Goal: Transaction & Acquisition: Purchase product/service

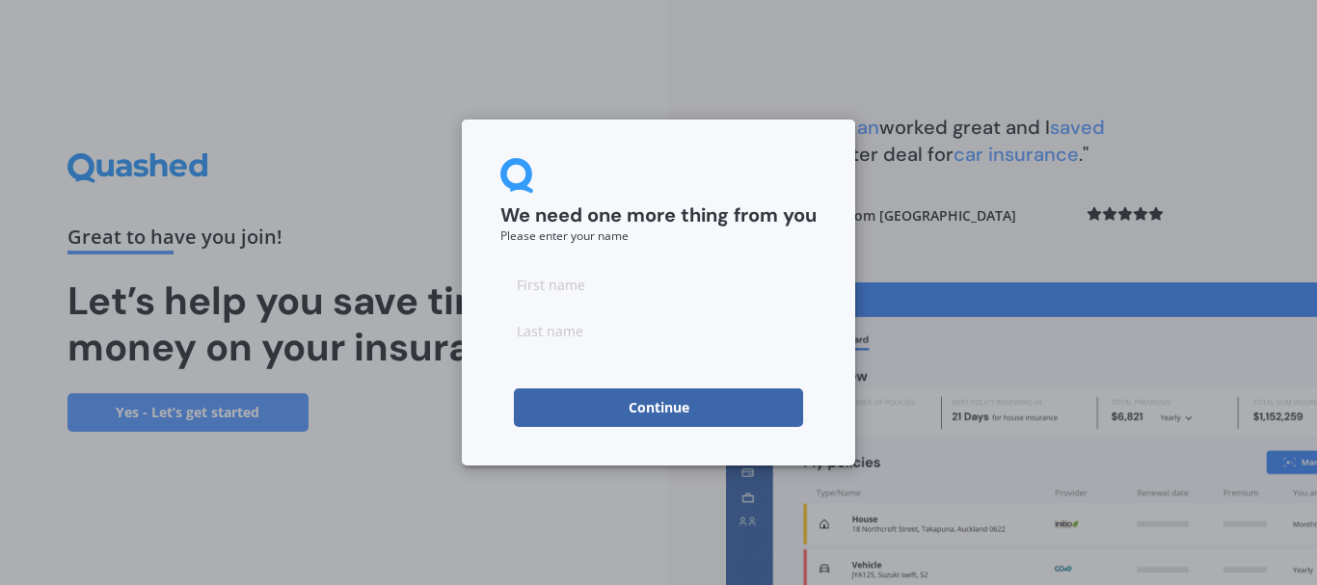
click at [586, 291] on input at bounding box center [658, 284] width 316 height 39
type input "[PERSON_NAME]"
click at [645, 402] on button "Continue" at bounding box center [658, 408] width 289 height 39
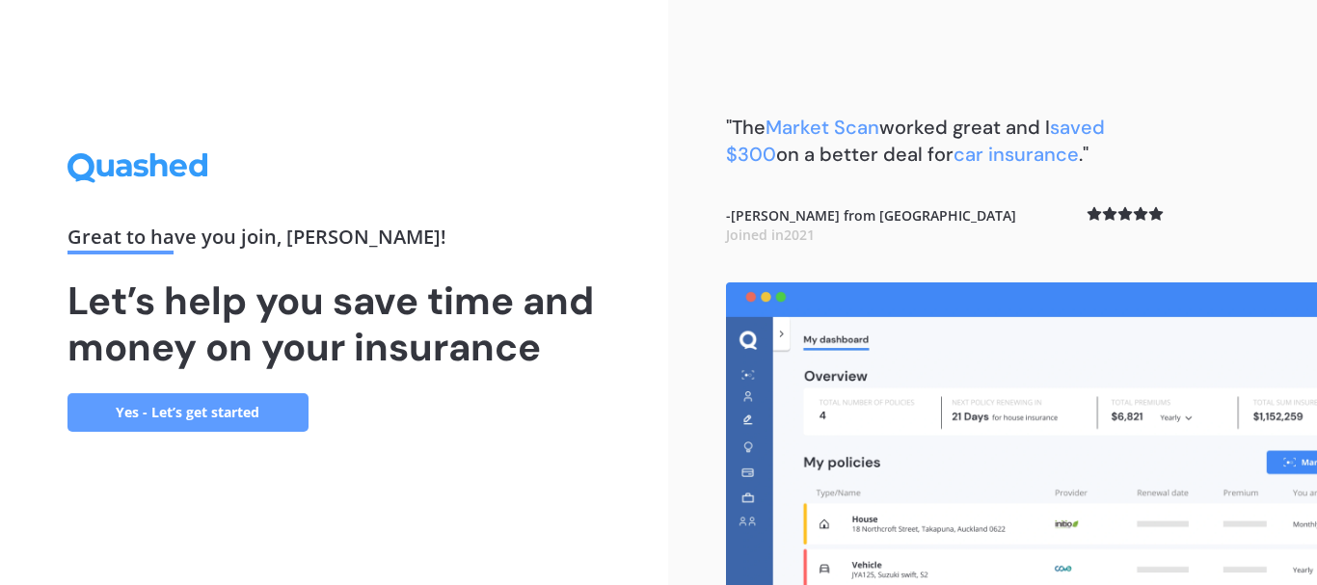
click at [248, 412] on link "Yes - Let’s get started" at bounding box center [187, 412] width 241 height 39
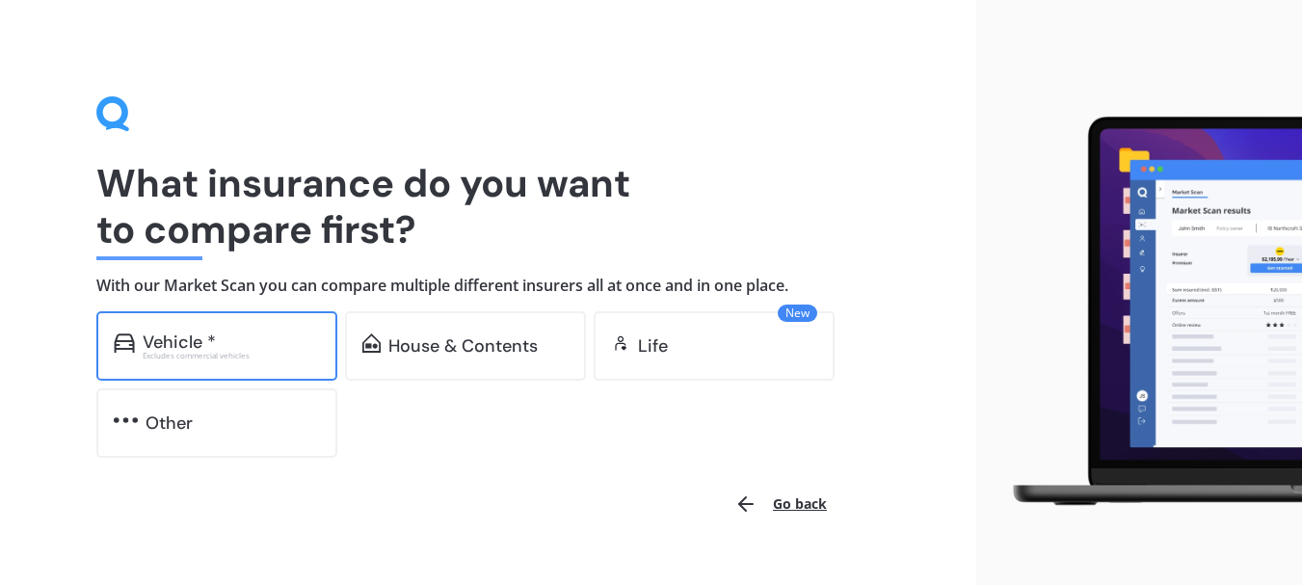
click at [261, 350] on div "Vehicle *" at bounding box center [231, 342] width 177 height 19
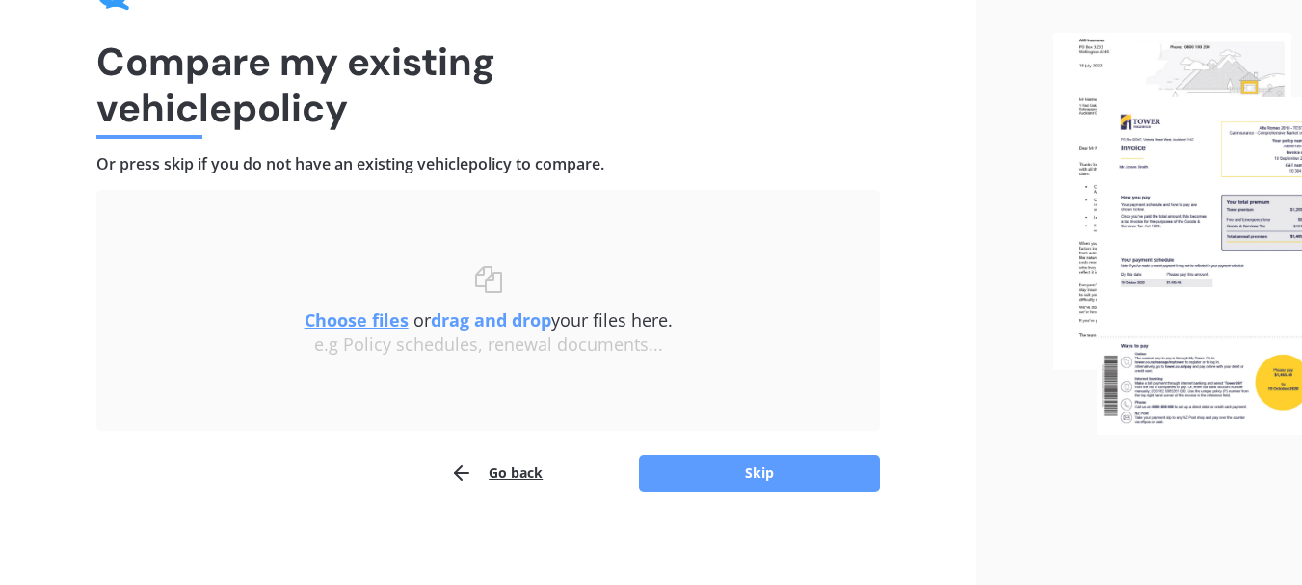
scroll to position [125, 0]
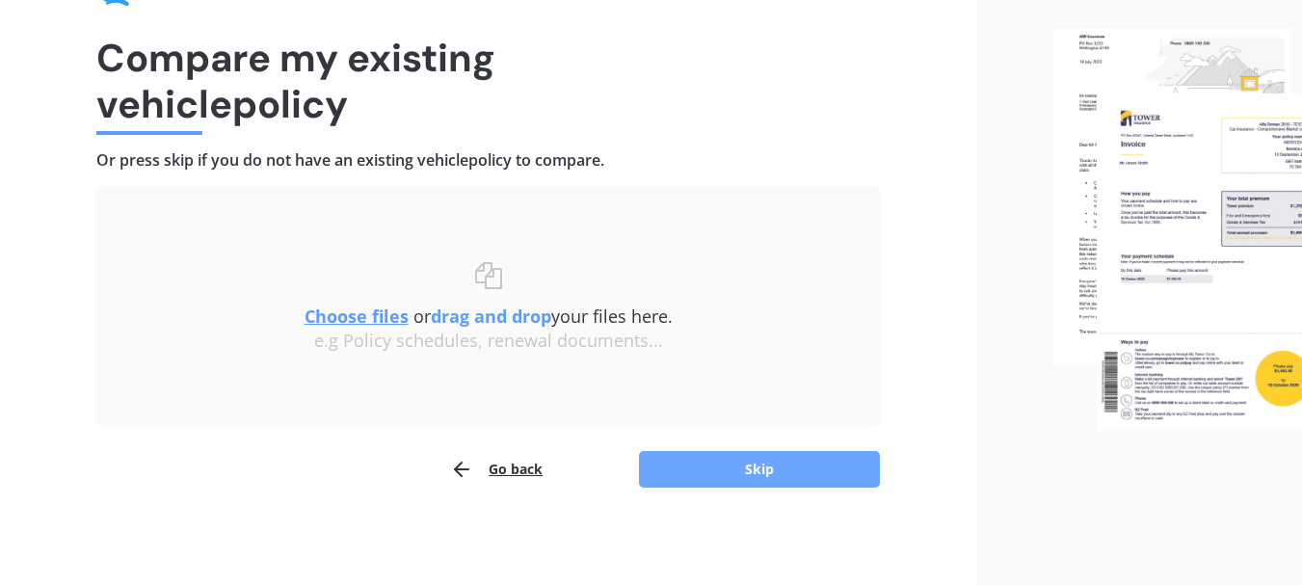
click at [765, 472] on button "Skip" at bounding box center [759, 469] width 241 height 37
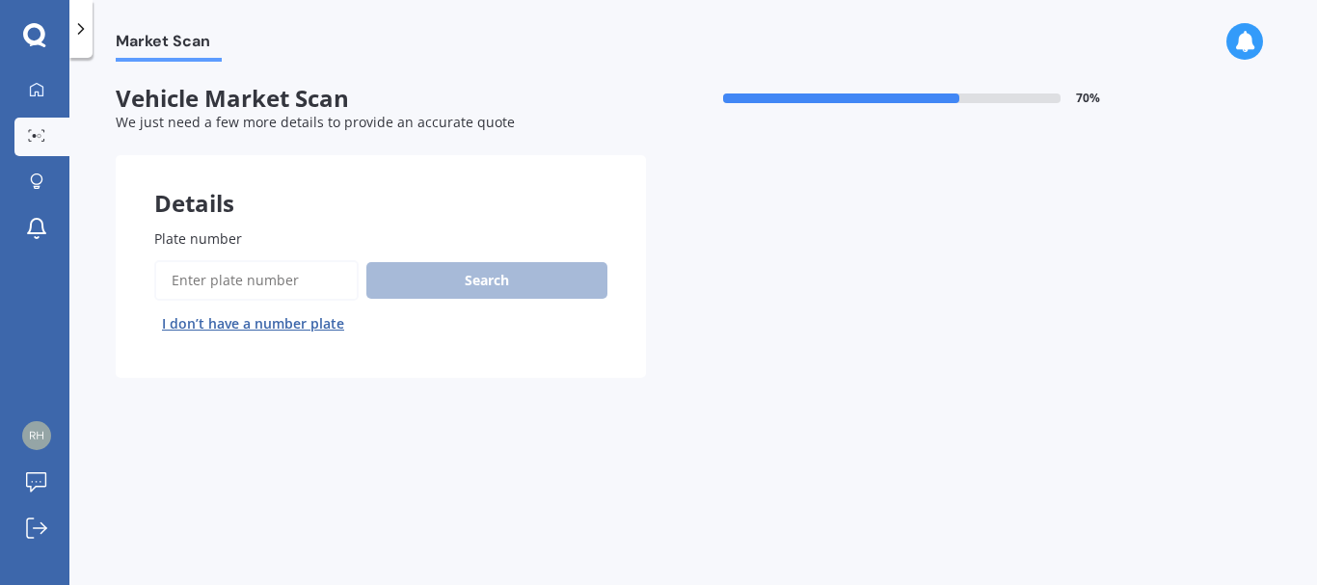
click at [222, 282] on input "Plate number" at bounding box center [256, 280] width 204 height 40
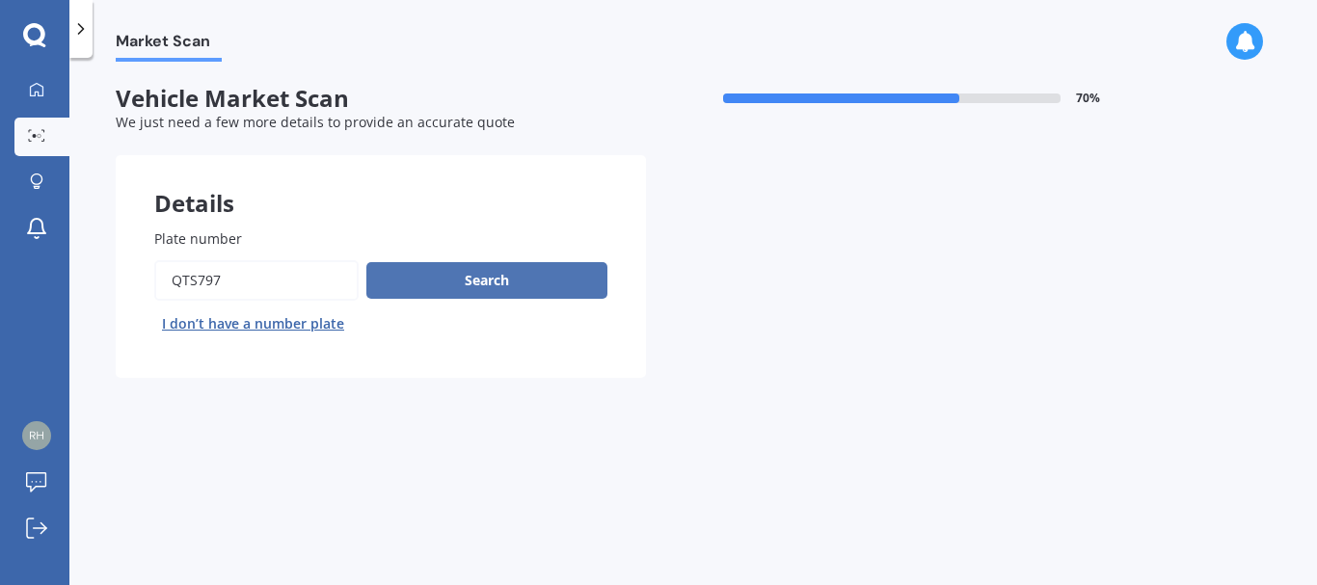
type input "QTS797"
click at [443, 272] on button "Search" at bounding box center [486, 280] width 241 height 37
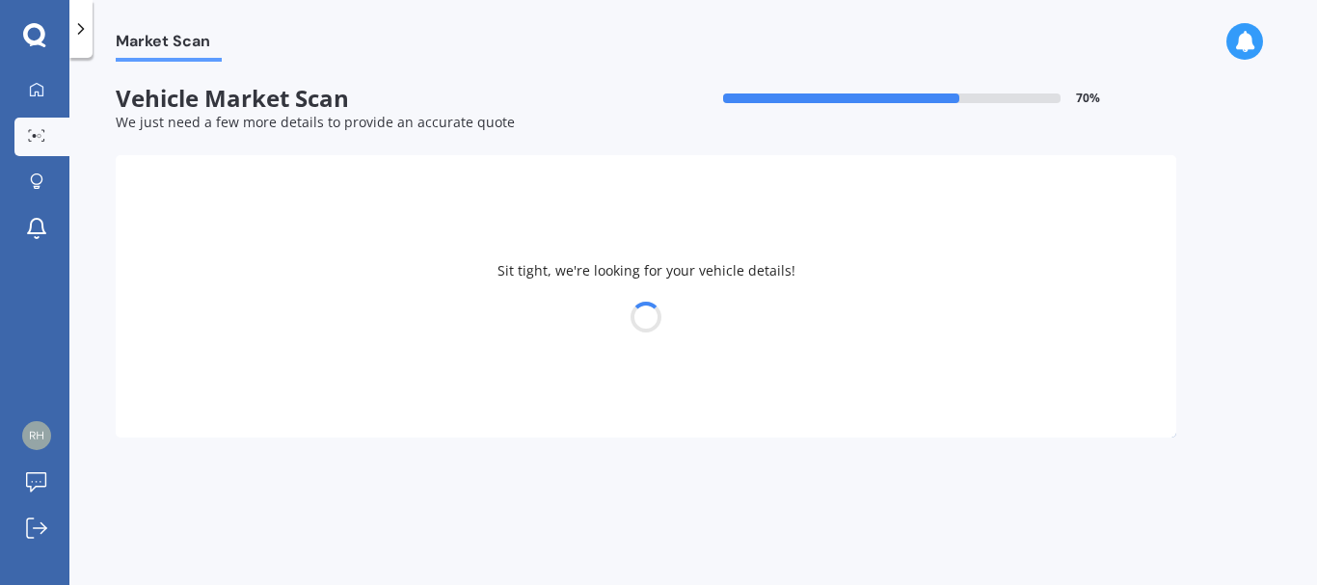
select select "LEXUS"
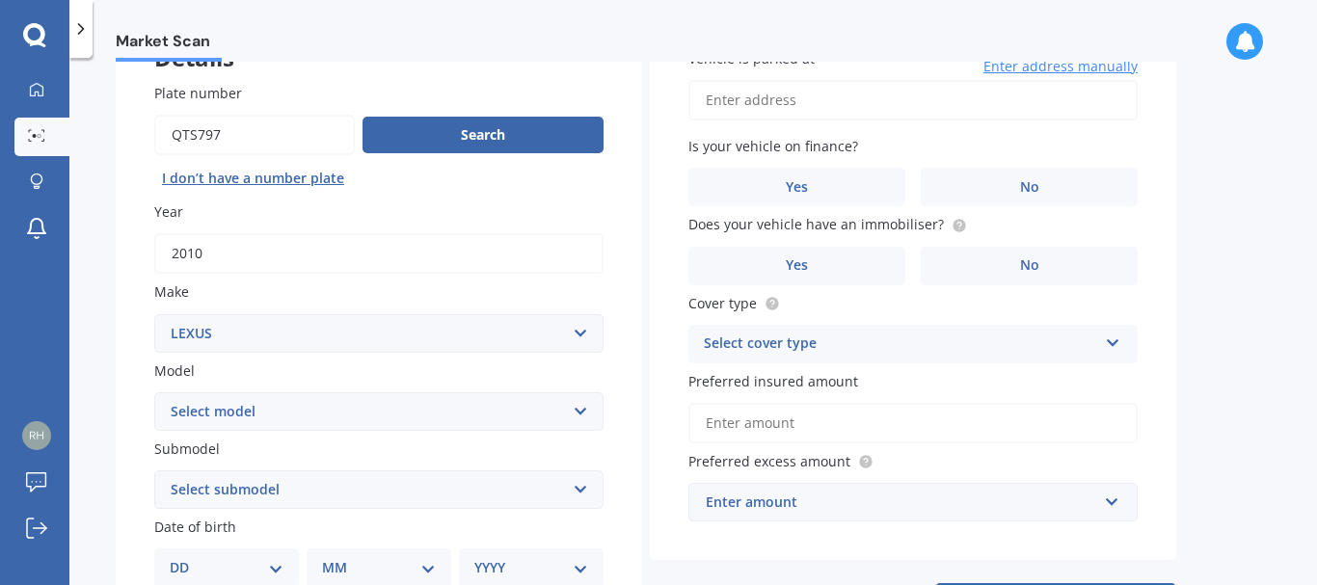
scroll to position [193, 0]
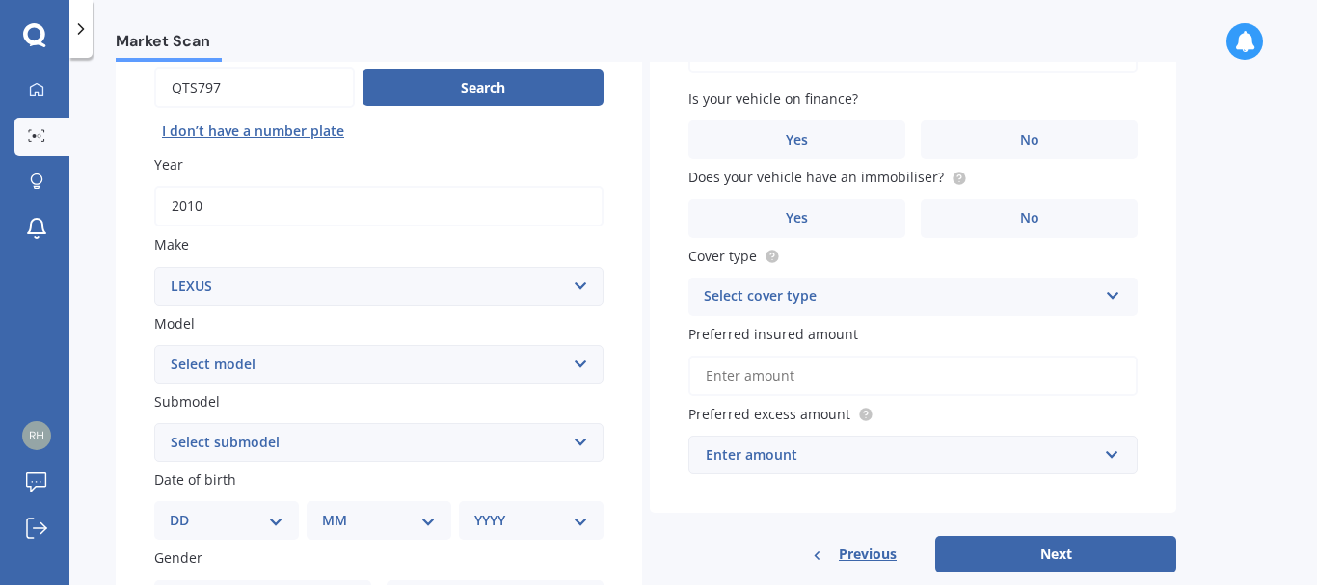
click at [578, 365] on select "Select model AS 460 CT 200 ES 300 ES 350 GS 250 GS 300 GS 350 GS 430 GS 450 GS …" at bounding box center [378, 364] width 449 height 39
select select "IS F"
click at [154, 345] on select "Select model AS 460 CT 200 ES 300 ES 350 GS 250 GS 300 GS 350 GS 430 GS 450 GS …" at bounding box center [378, 364] width 449 height 39
click at [581, 438] on select "Select submodel (All)" at bounding box center [378, 442] width 449 height 39
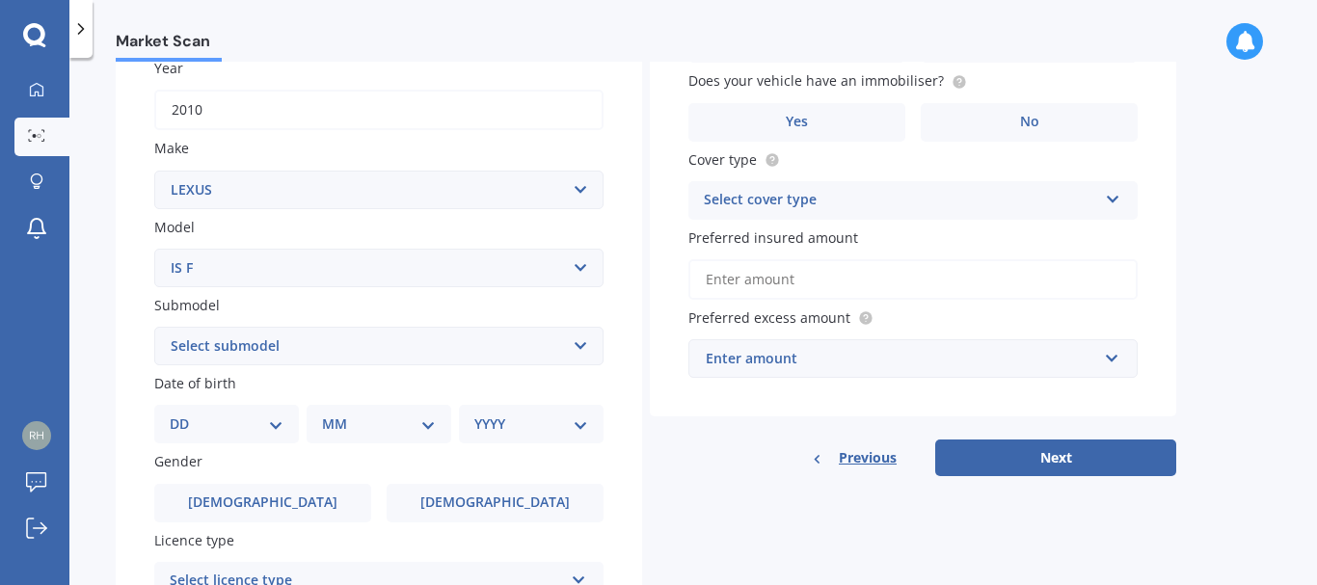
click at [582, 346] on select "Select submodel (All)" at bounding box center [378, 346] width 449 height 39
click at [626, 308] on div "Plate number Search I don’t have a number plate Year [DATE] Make Select make AC…" at bounding box center [379, 349] width 526 height 896
click at [282, 416] on select "DD 01 02 03 04 05 06 07 08 09 10 11 12 13 14 15 16 17 18 19 20 21 22 23 24 25 2…" at bounding box center [227, 424] width 114 height 21
select select "04"
click at [185, 414] on select "DD 01 02 03 04 05 06 07 08 09 10 11 12 13 14 15 16 17 18 19 20 21 22 23 24 25 2…" at bounding box center [227, 424] width 114 height 21
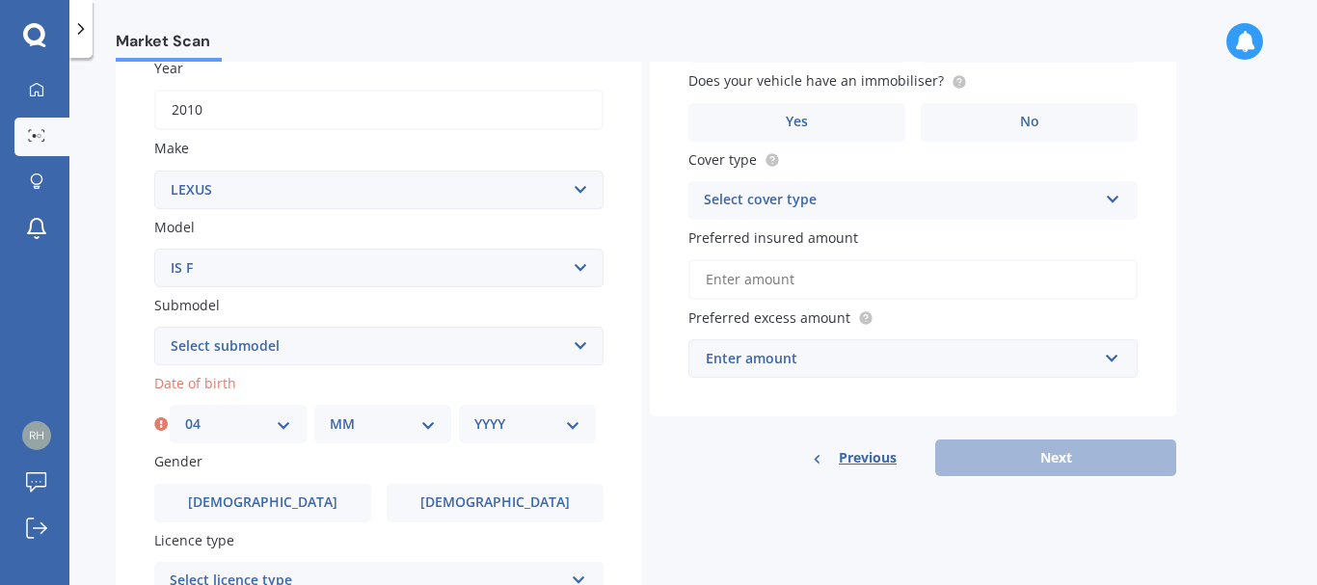
click at [430, 417] on select "MM 01 02 03 04 05 06 07 08 09 10 11 12" at bounding box center [383, 424] width 106 height 21
select select "06"
click at [330, 414] on select "MM 01 02 03 04 05 06 07 08 09 10 11 12" at bounding box center [383, 424] width 106 height 21
click at [506, 428] on select "YYYY 2025 2024 2023 2022 2021 2020 2019 2018 2017 2016 2015 2014 2013 2012 2011…" at bounding box center [527, 424] width 106 height 21
select select "1952"
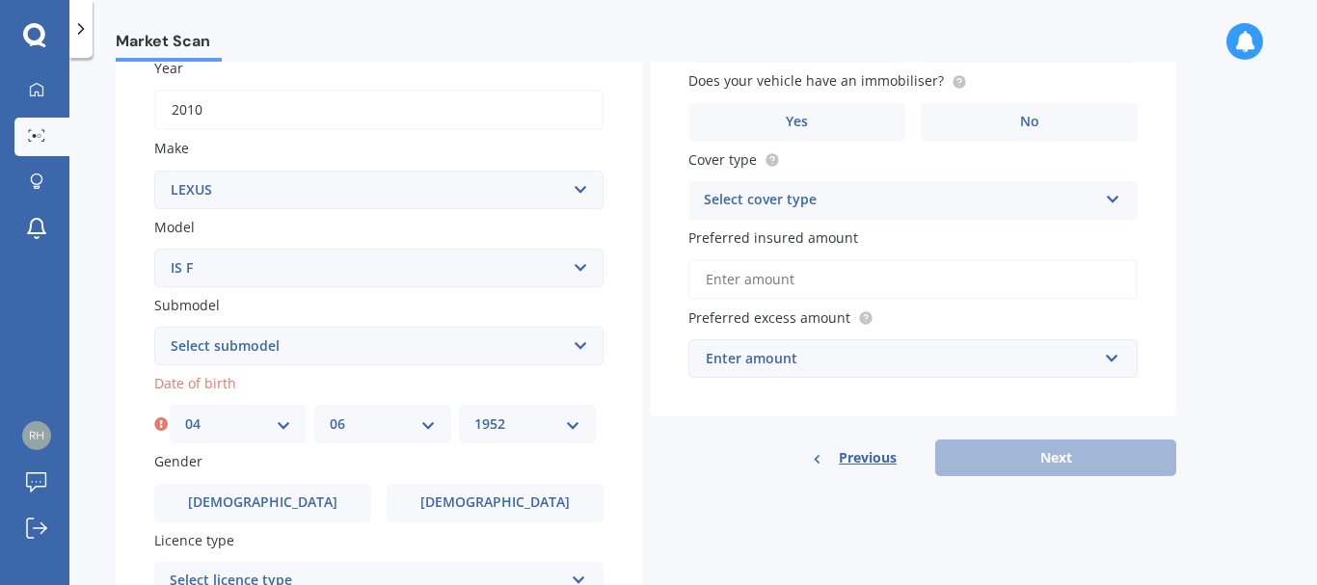
click at [474, 414] on select "YYYY 2025 2024 2023 2022 2021 2020 2019 2018 2017 2016 2015 2014 2013 2012 2011…" at bounding box center [527, 424] width 106 height 21
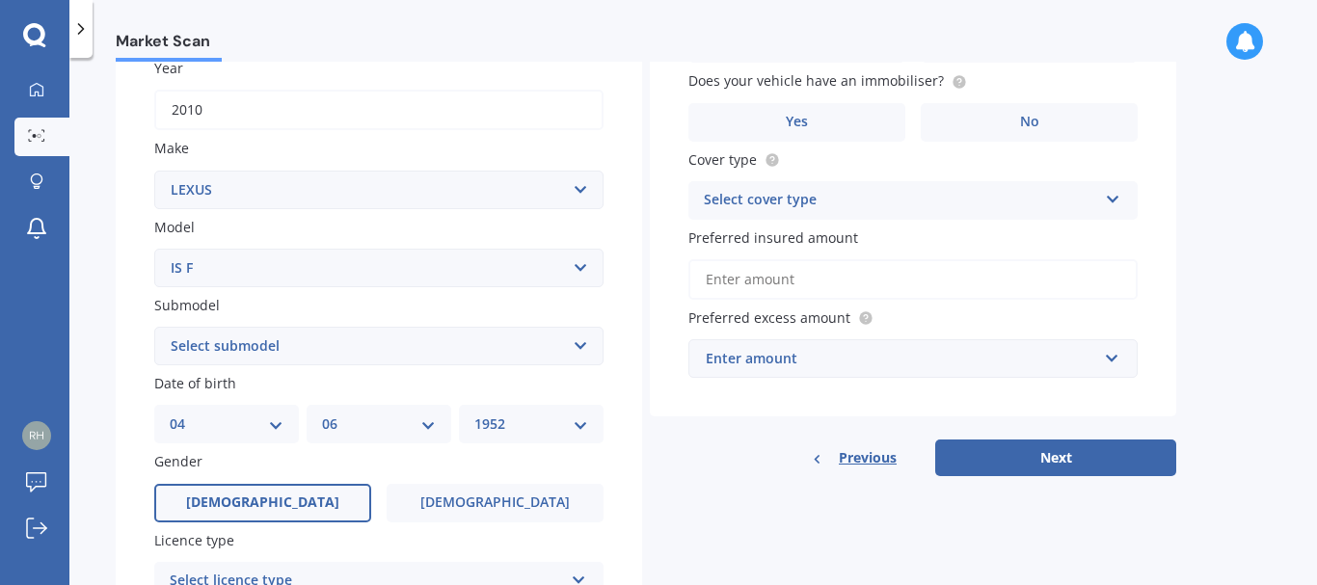
click at [251, 499] on span "[DEMOGRAPHIC_DATA]" at bounding box center [262, 503] width 153 height 16
click at [0, 0] on input "[DEMOGRAPHIC_DATA]" at bounding box center [0, 0] width 0 height 0
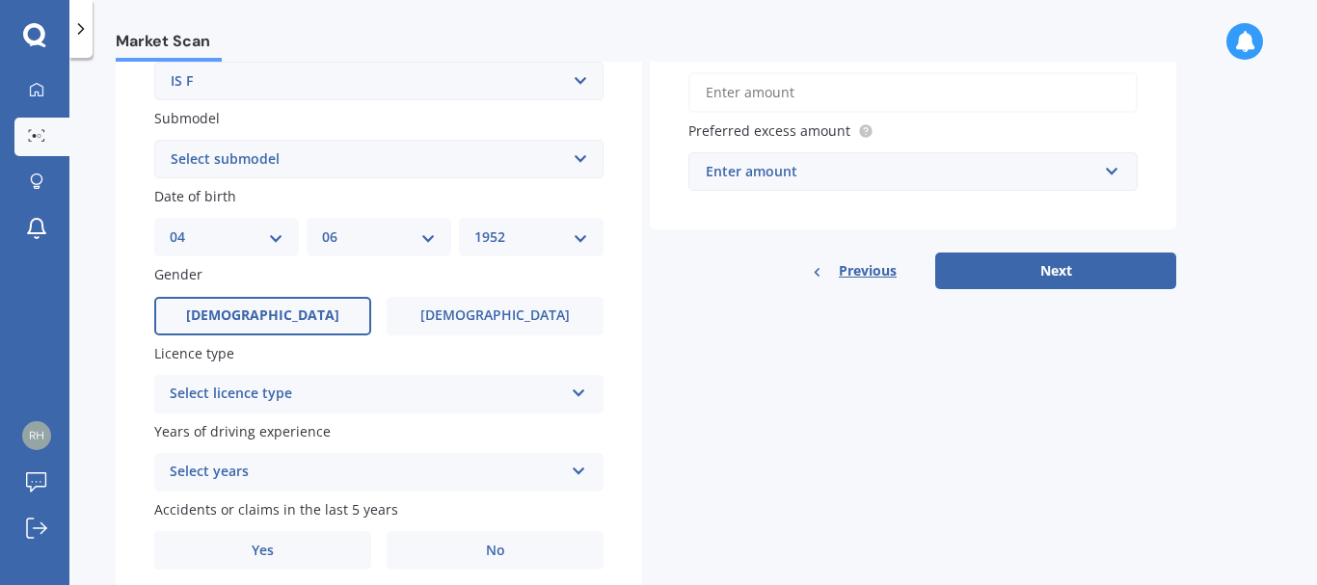
scroll to position [482, 0]
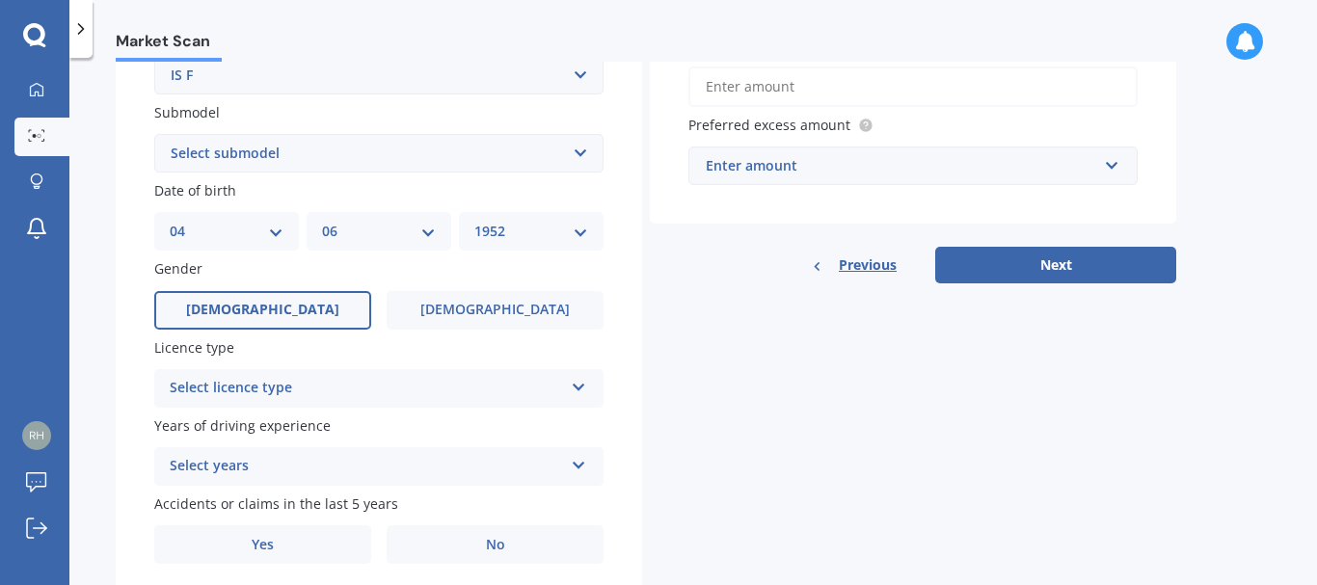
click at [578, 388] on icon at bounding box center [579, 383] width 16 height 13
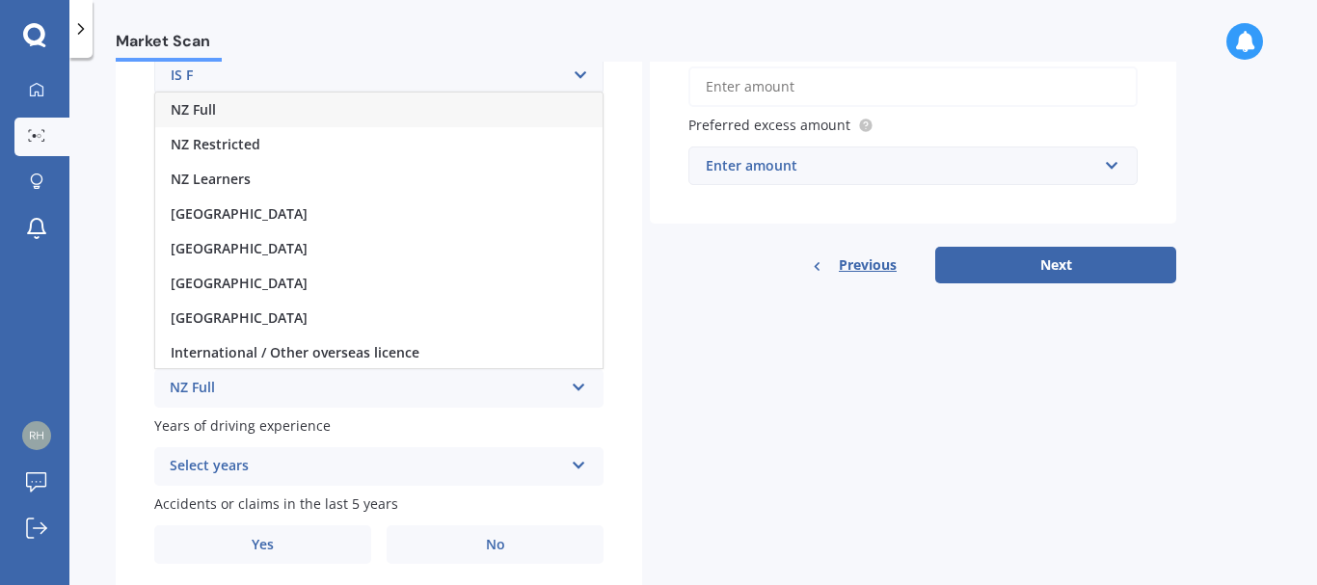
click at [545, 112] on div "NZ Full" at bounding box center [378, 110] width 447 height 35
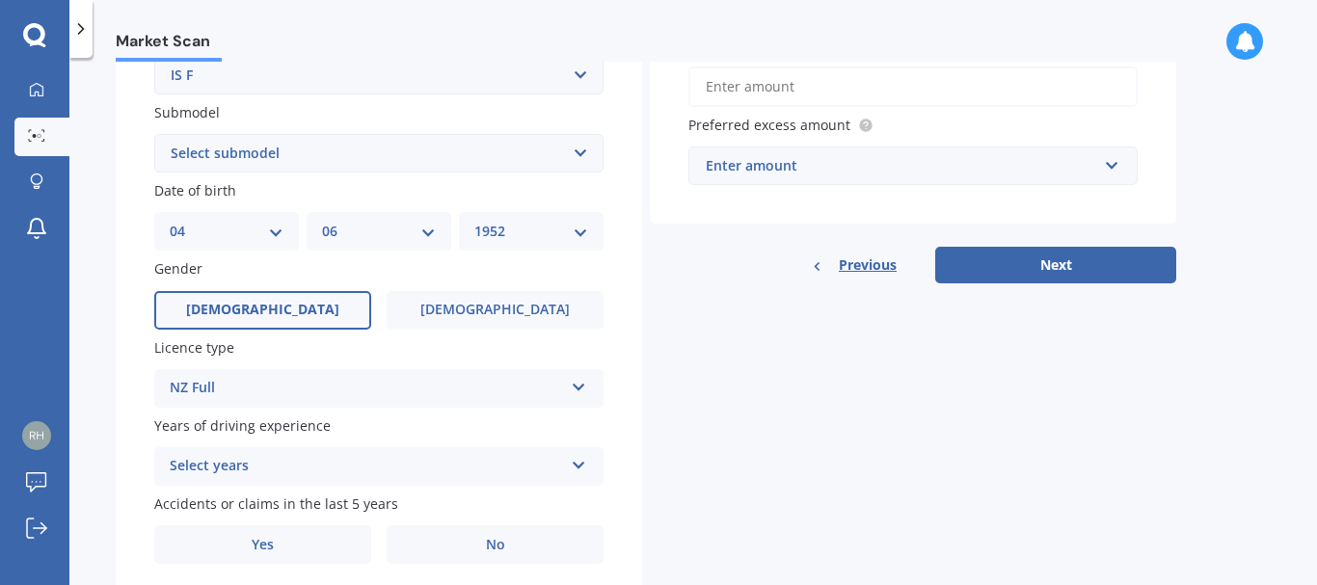
click at [580, 469] on icon at bounding box center [579, 461] width 16 height 13
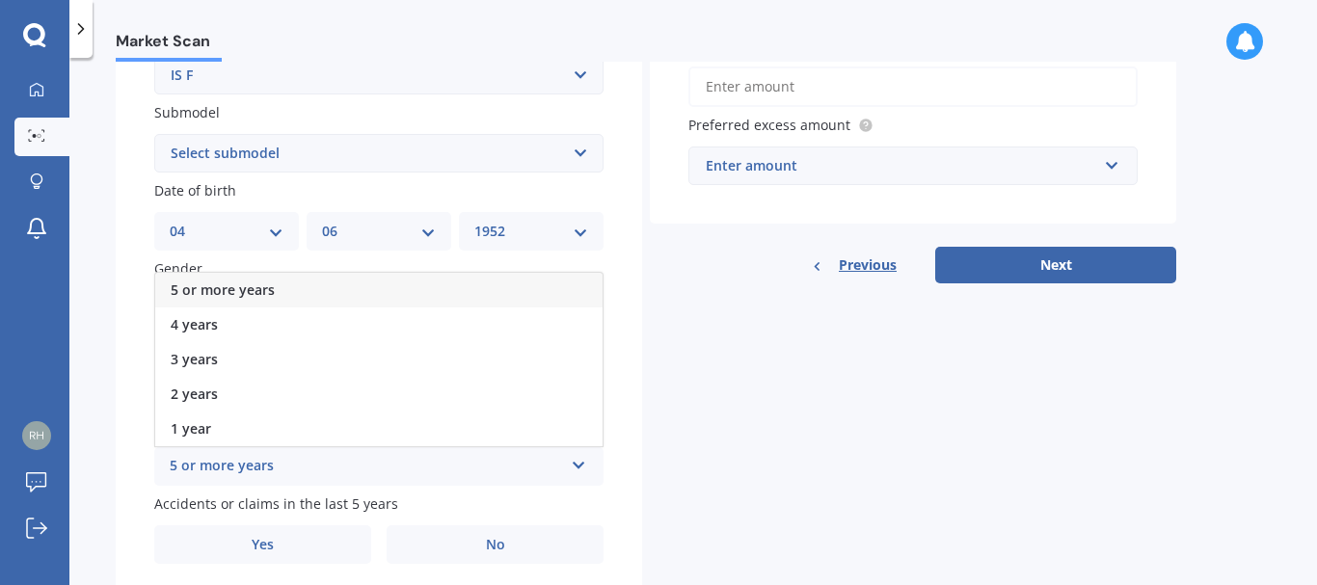
click at [417, 283] on div "5 or more years" at bounding box center [378, 290] width 447 height 35
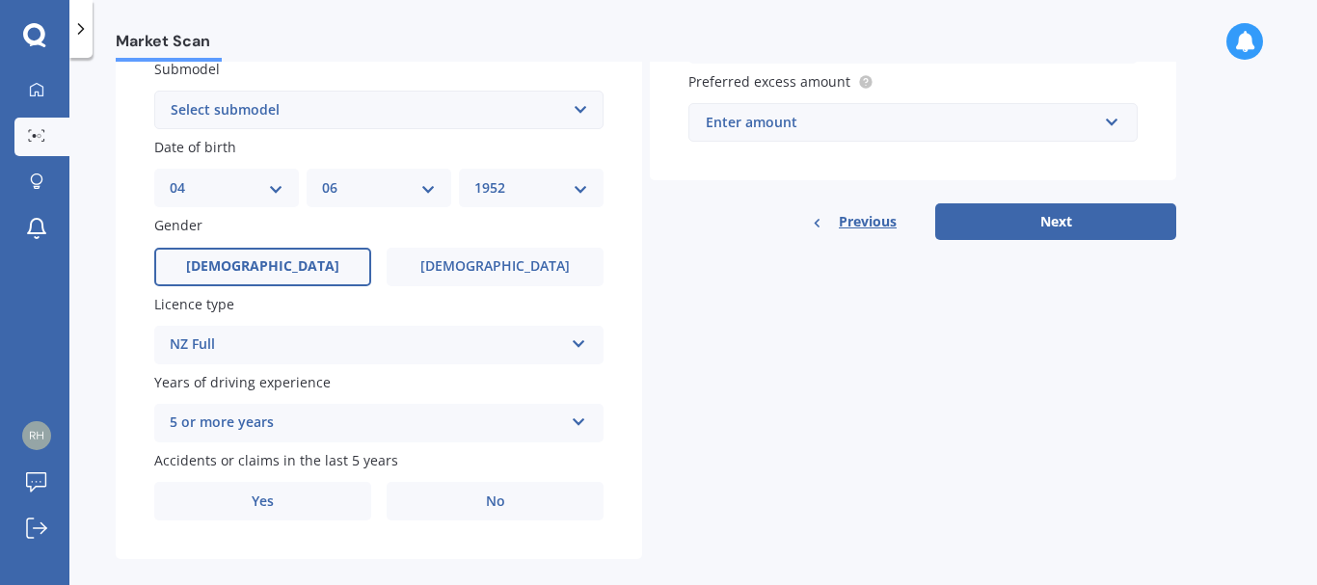
scroll to position [550, 0]
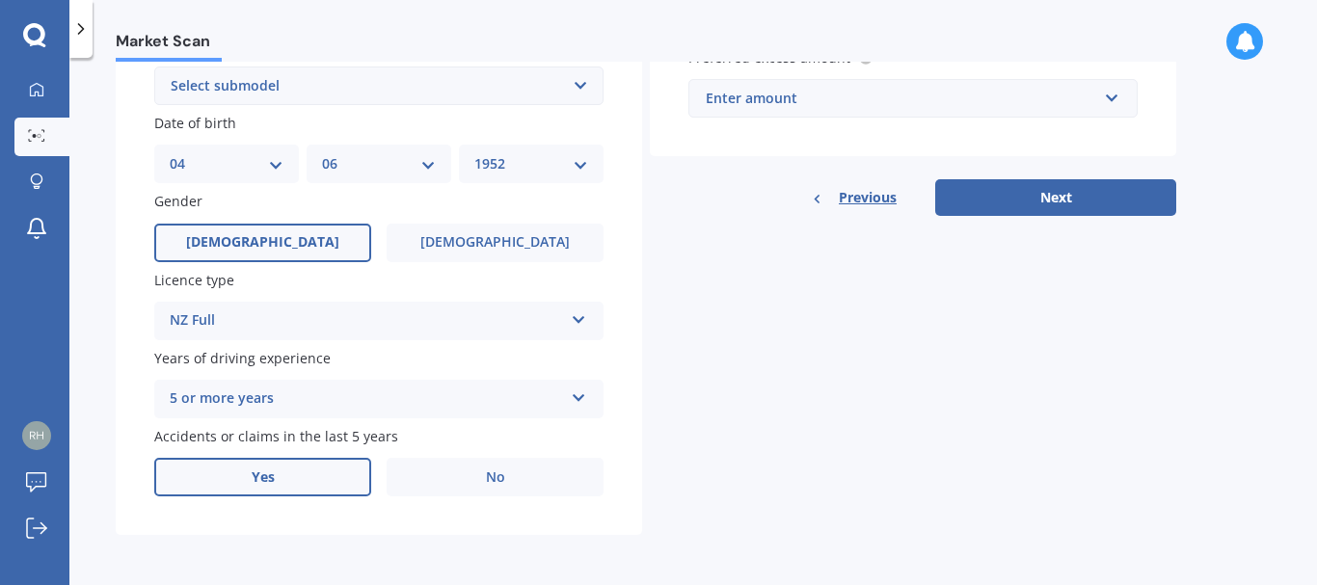
click at [275, 473] on label "Yes" at bounding box center [262, 477] width 217 height 39
click at [0, 0] on input "Yes" at bounding box center [0, 0] width 0 height 0
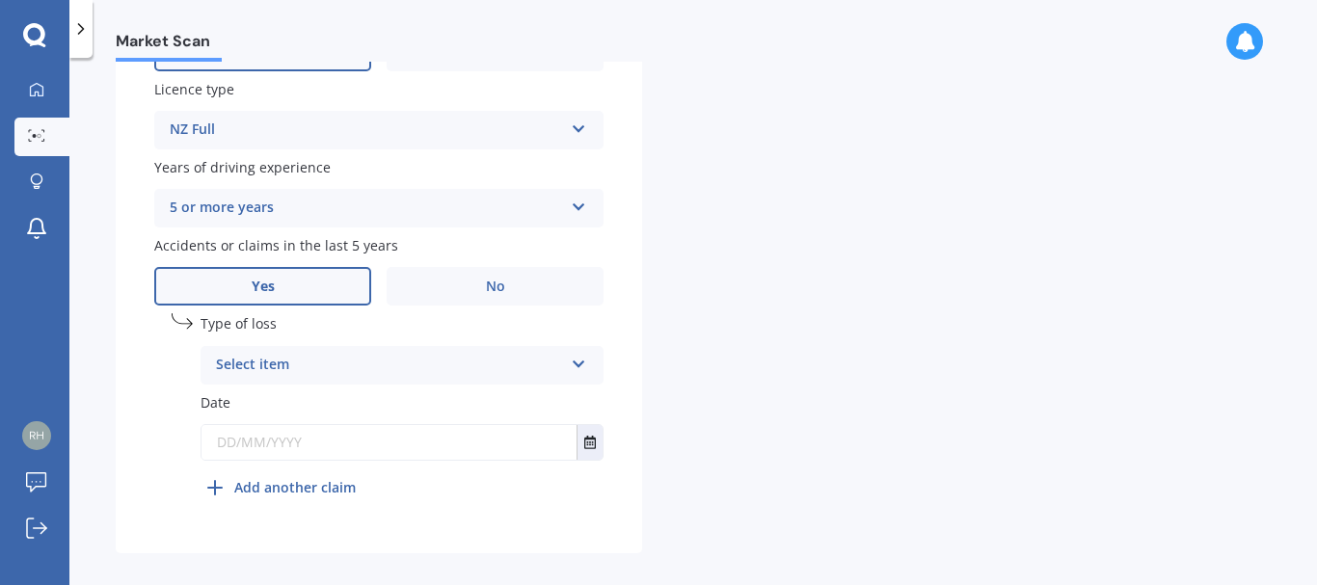
scroll to position [742, 0]
click at [575, 360] on icon at bounding box center [579, 358] width 16 height 13
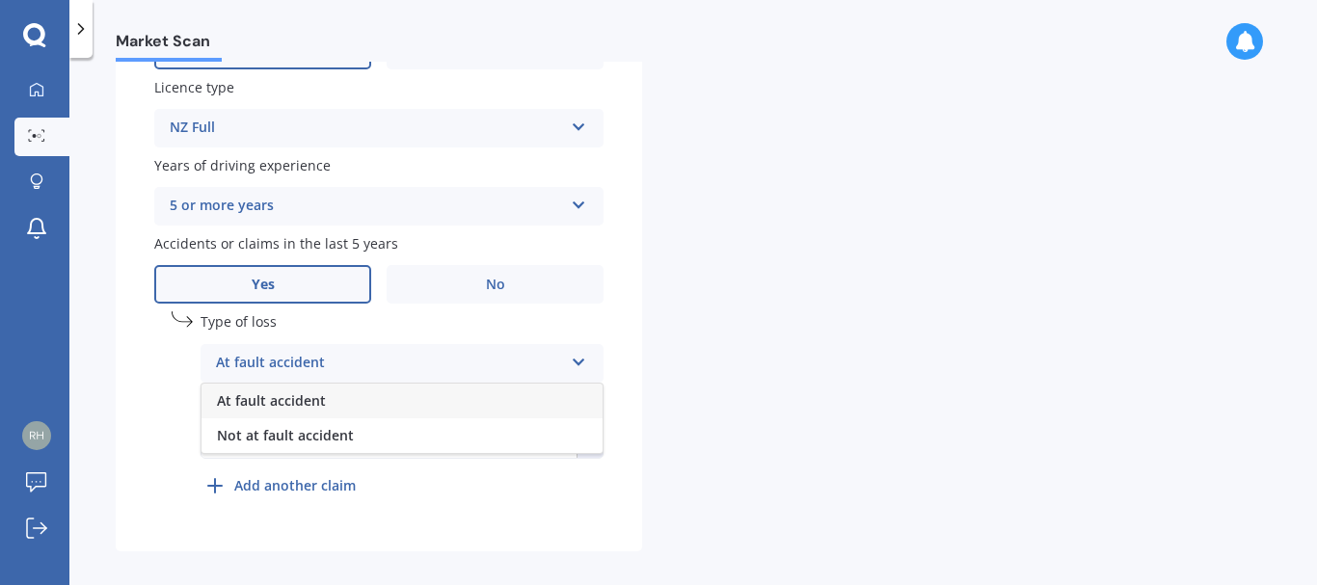
click at [520, 402] on div "At fault accident" at bounding box center [401, 401] width 401 height 35
click at [581, 359] on icon at bounding box center [579, 358] width 16 height 13
click at [581, 360] on icon at bounding box center [579, 358] width 16 height 13
click at [246, 432] on input "text" at bounding box center [388, 440] width 375 height 35
type input "0"
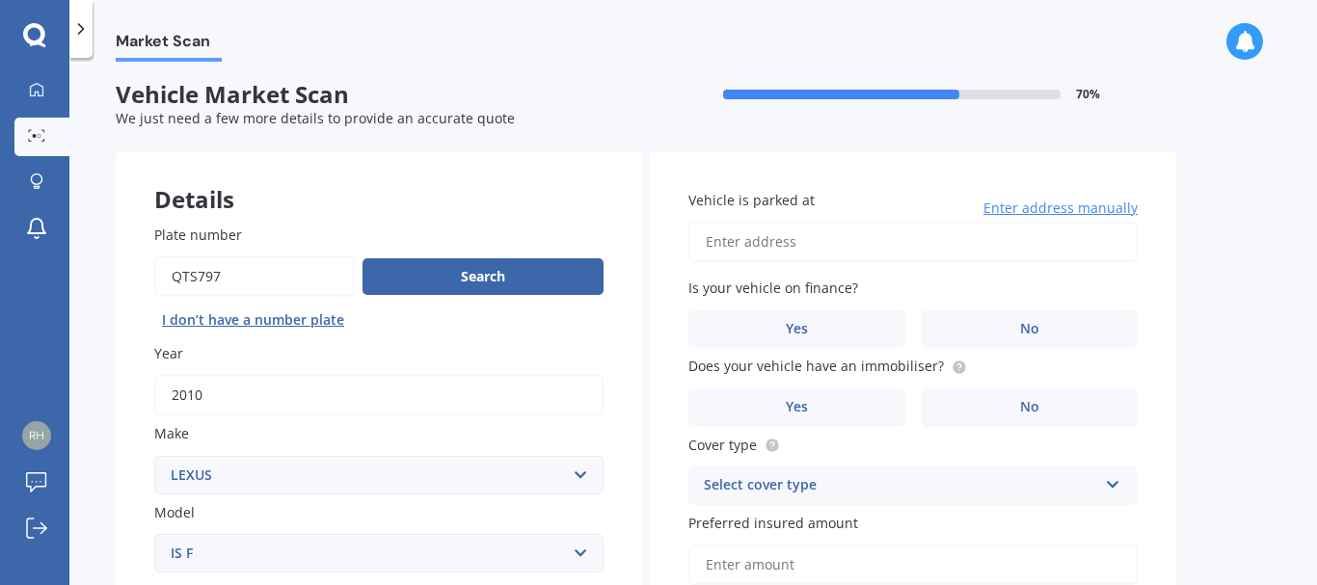
scroll to position [0, 0]
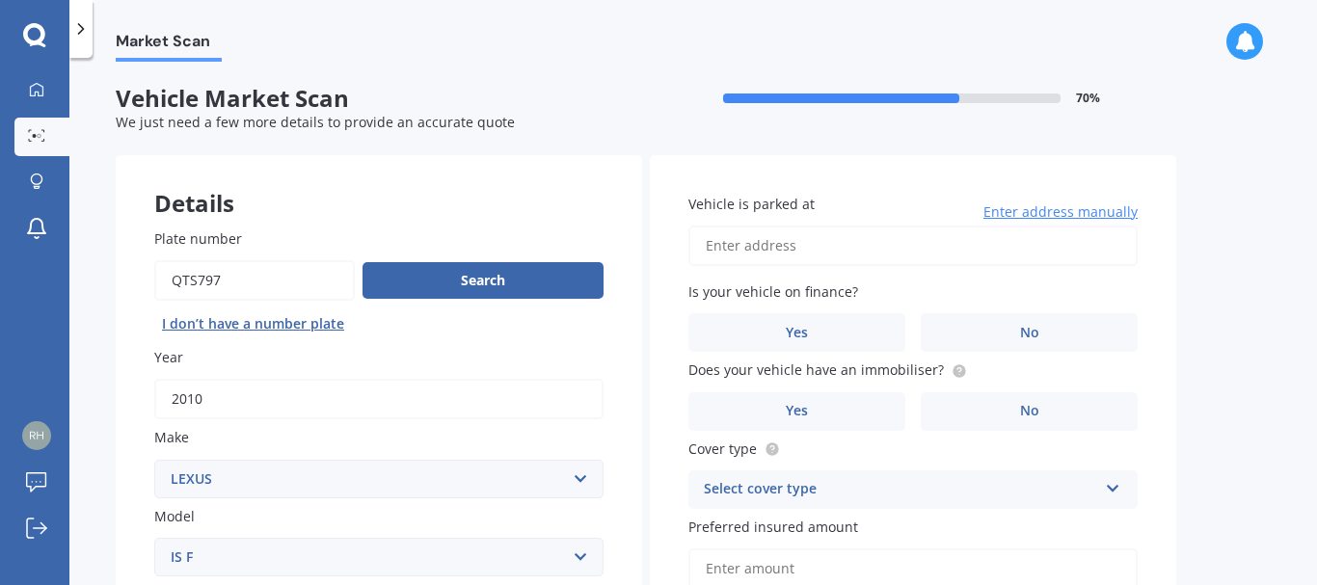
type input "[DATE]"
click at [767, 245] on input "Vehicle is parked at" at bounding box center [912, 246] width 449 height 40
type input "[STREET_ADDRESS]"
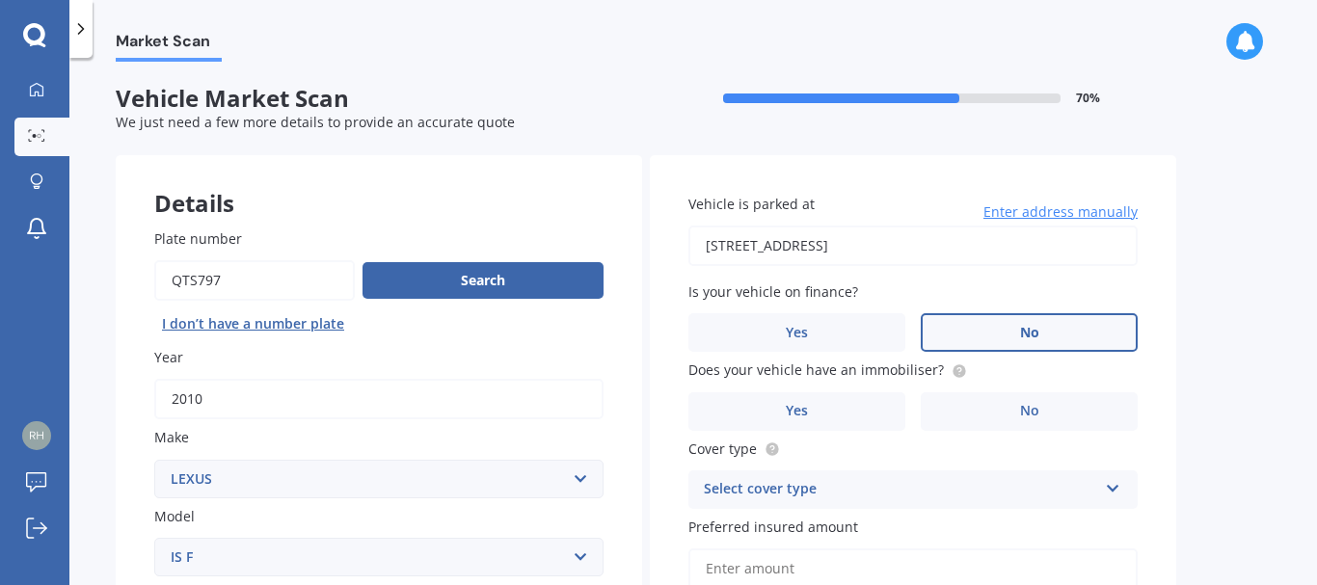
click at [1039, 331] on label "No" at bounding box center [1029, 332] width 217 height 39
click at [0, 0] on input "No" at bounding box center [0, 0] width 0 height 0
click at [861, 404] on label "Yes" at bounding box center [796, 411] width 217 height 39
click at [0, 0] on input "Yes" at bounding box center [0, 0] width 0 height 0
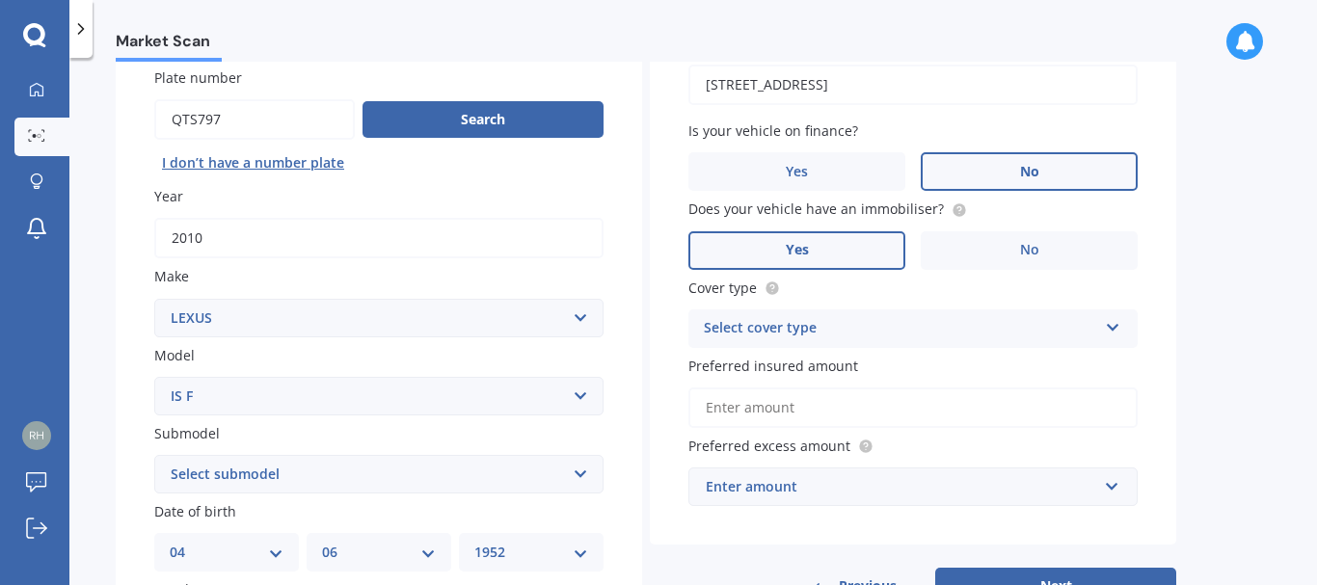
scroll to position [193, 0]
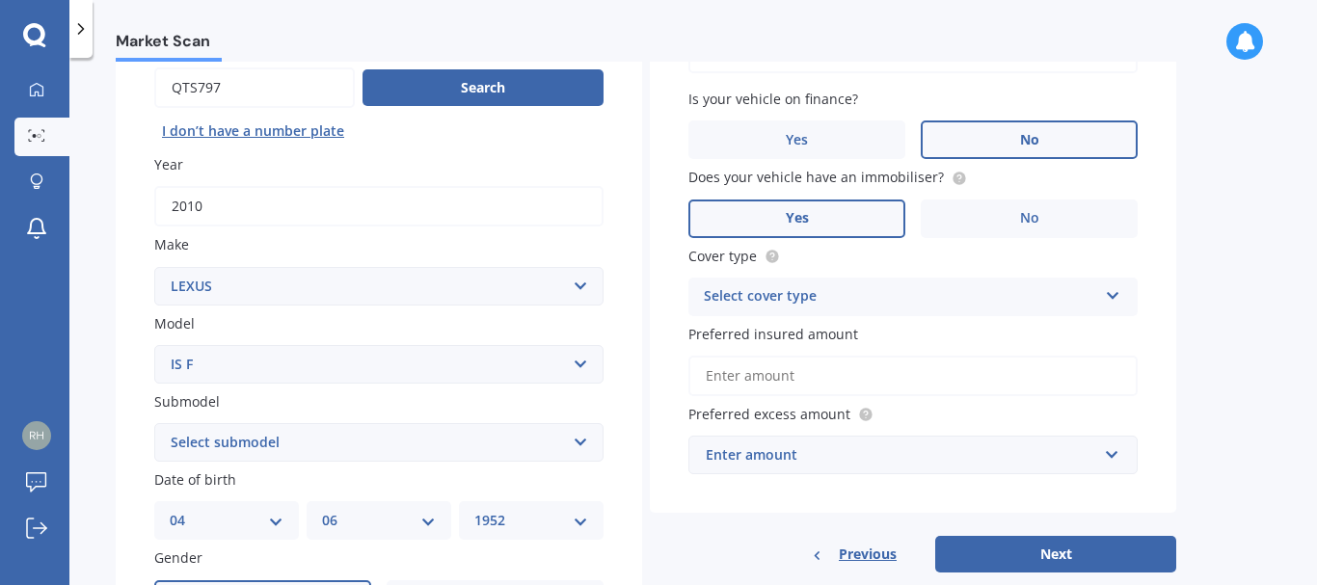
click at [1118, 299] on div "Select cover type Comprehensive Third Party, Fire & Theft Third Party" at bounding box center [912, 297] width 449 height 39
click at [1032, 333] on div "Comprehensive" at bounding box center [912, 334] width 447 height 35
click at [770, 369] on input "Preferred insured amount" at bounding box center [912, 376] width 449 height 40
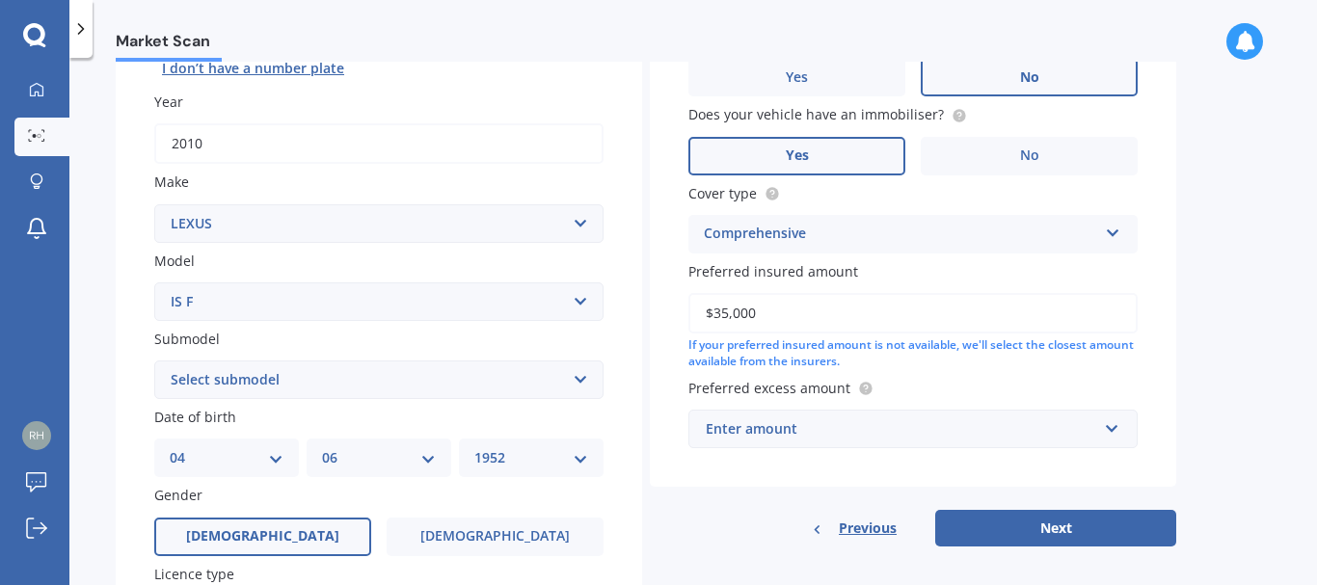
scroll to position [289, 0]
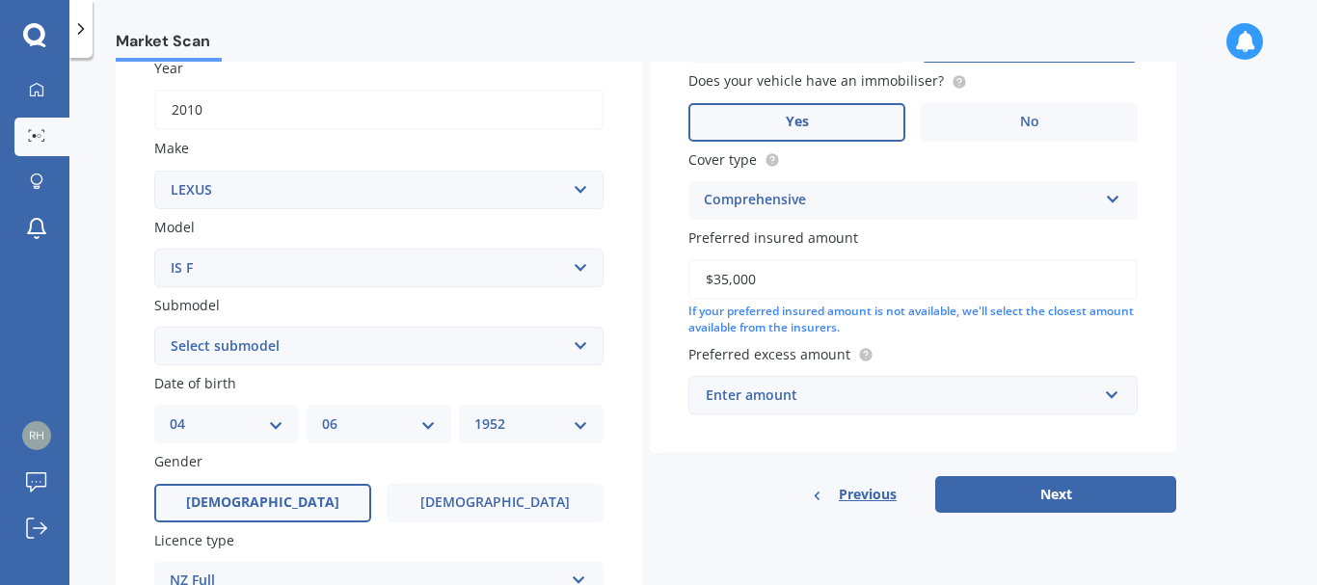
type input "$35,000"
click at [1110, 405] on input "text" at bounding box center [906, 395] width 432 height 37
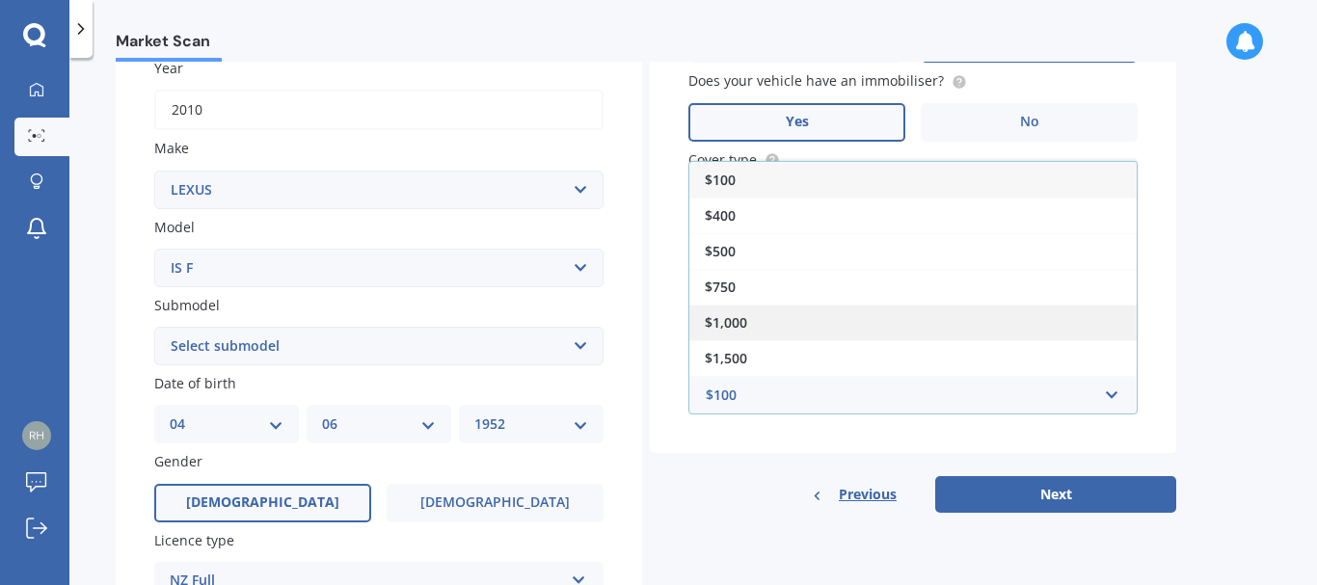
click at [739, 325] on span "$1,000" at bounding box center [726, 322] width 42 height 18
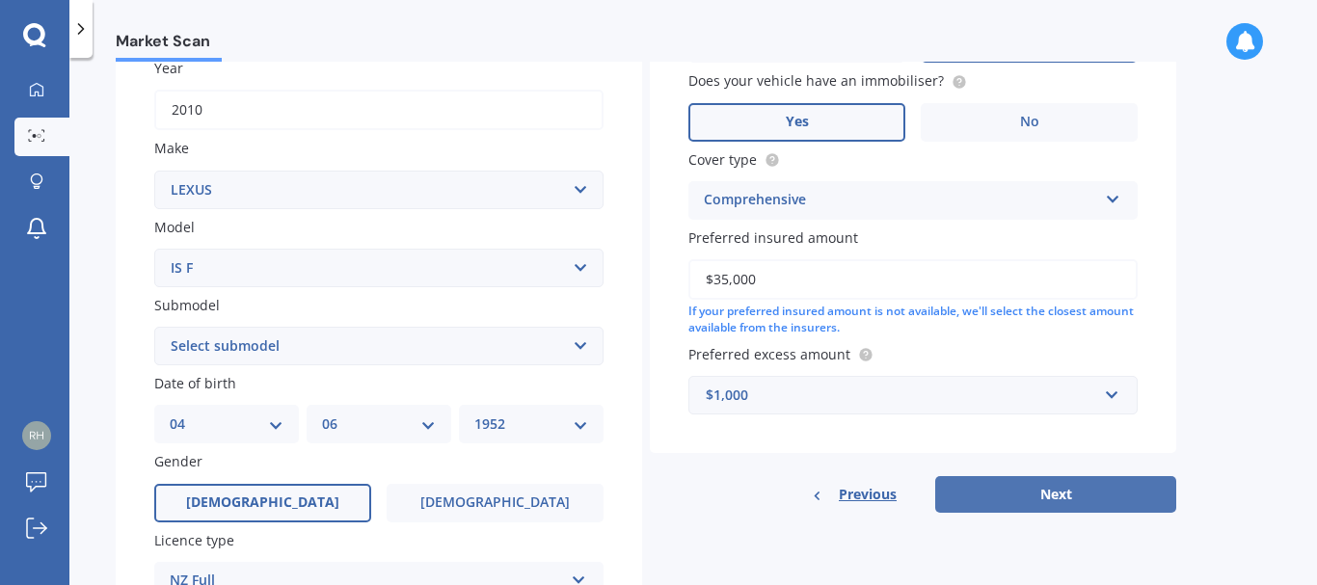
click at [1037, 489] on button "Next" at bounding box center [1055, 494] width 241 height 37
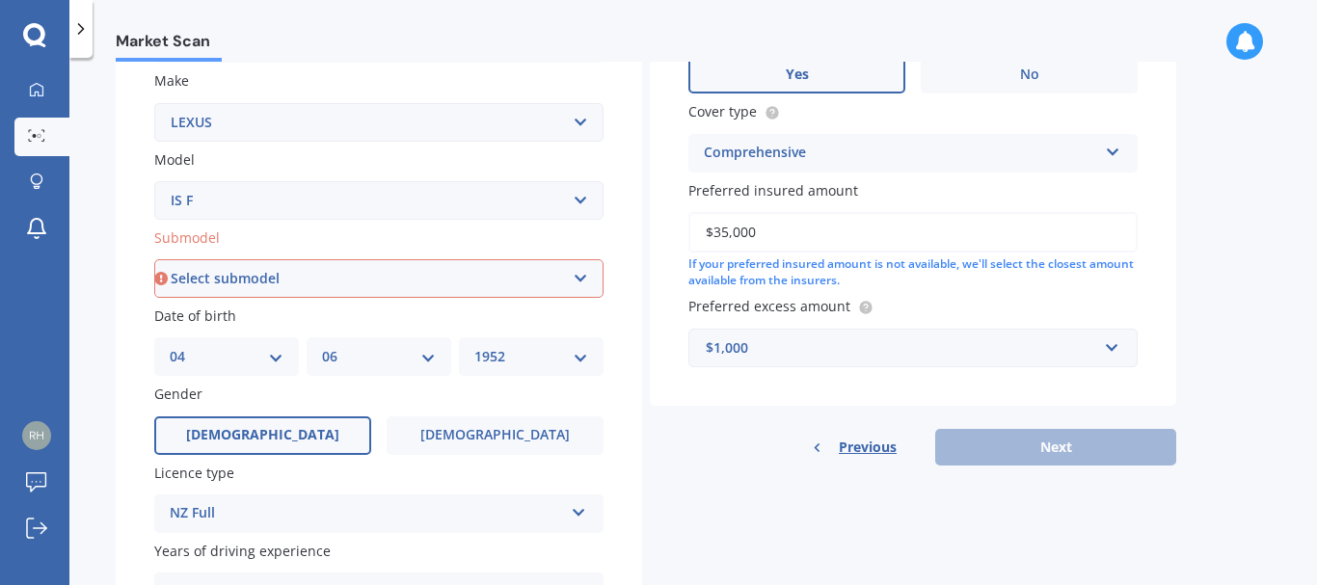
scroll to position [386, 0]
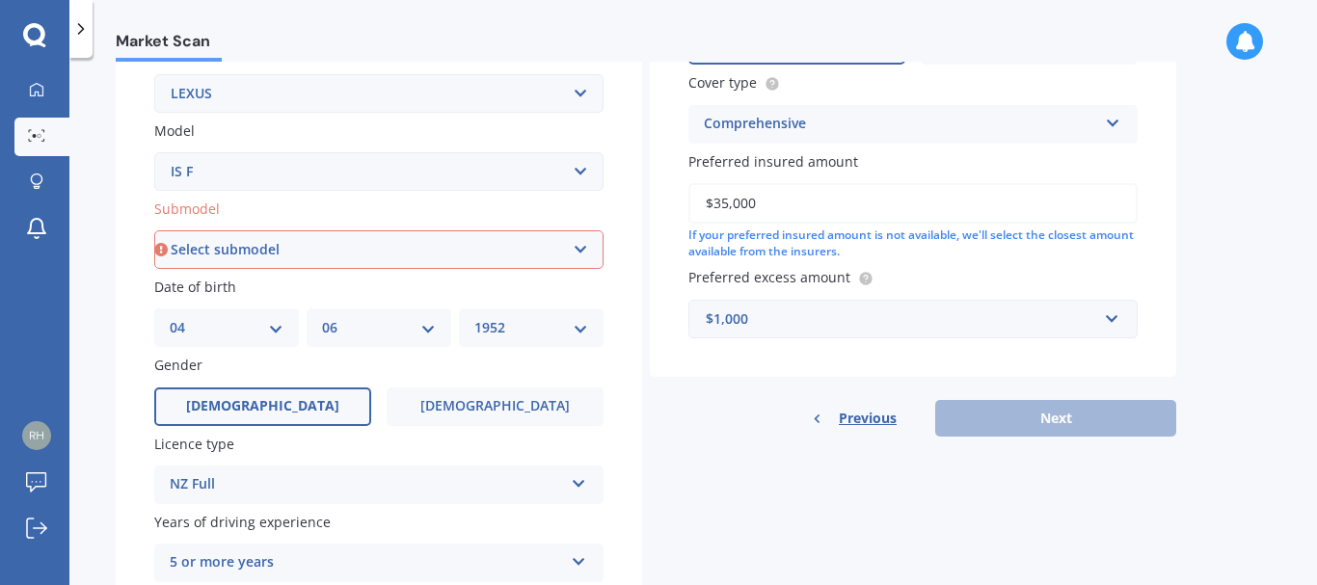
click at [586, 243] on select "Select submodel (All)" at bounding box center [378, 249] width 449 height 39
select select "(ALL)"
click at [154, 230] on select "Select submodel (All)" at bounding box center [378, 249] width 449 height 39
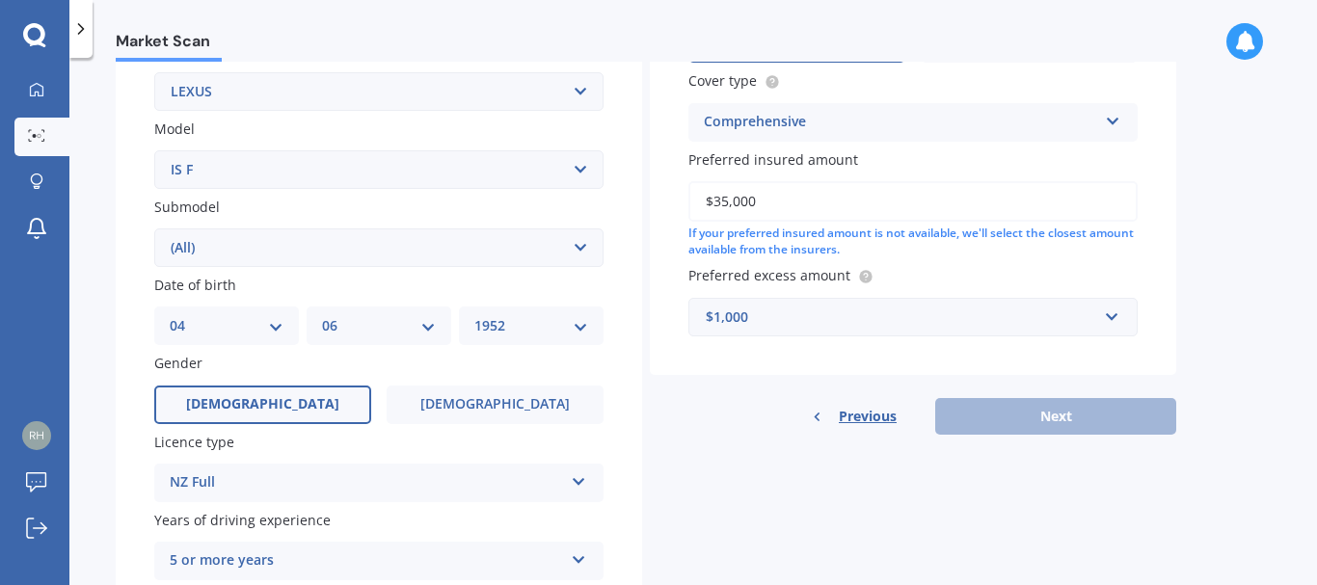
scroll to position [421, 0]
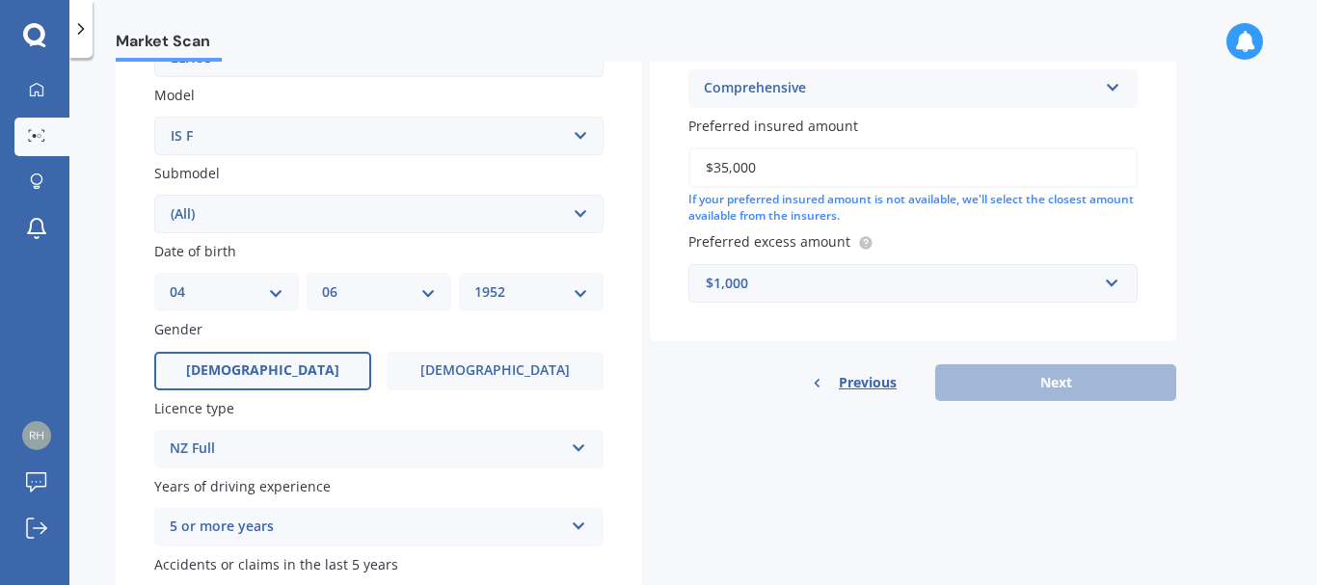
click at [1073, 386] on div "Previous Next" at bounding box center [913, 382] width 526 height 37
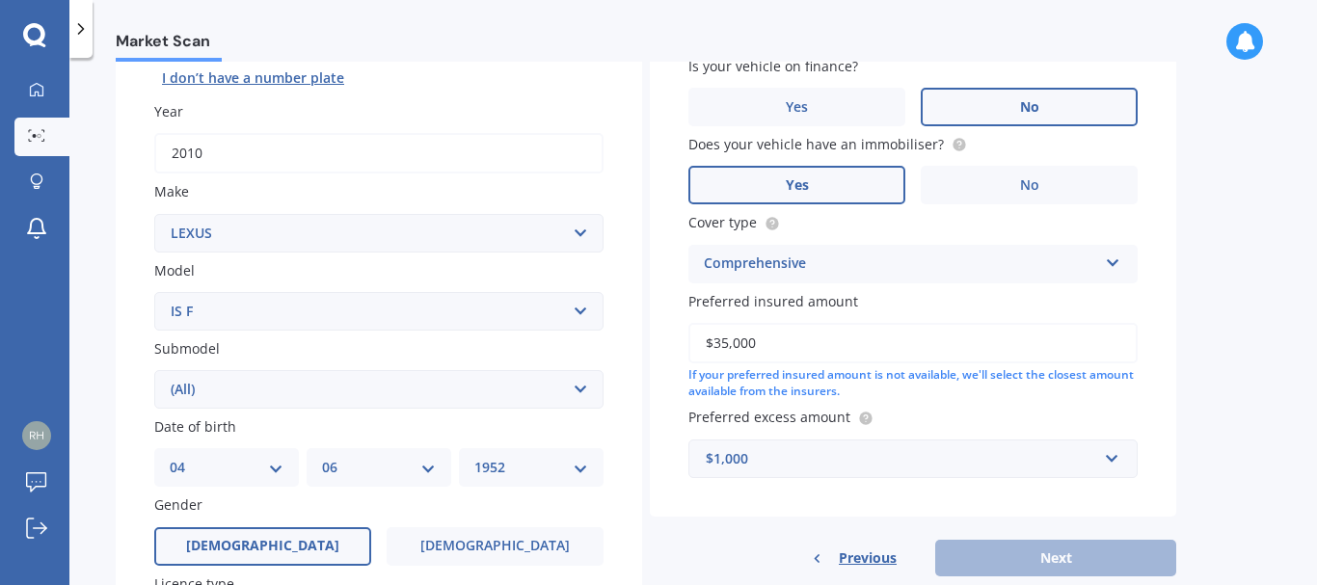
scroll to position [277, 0]
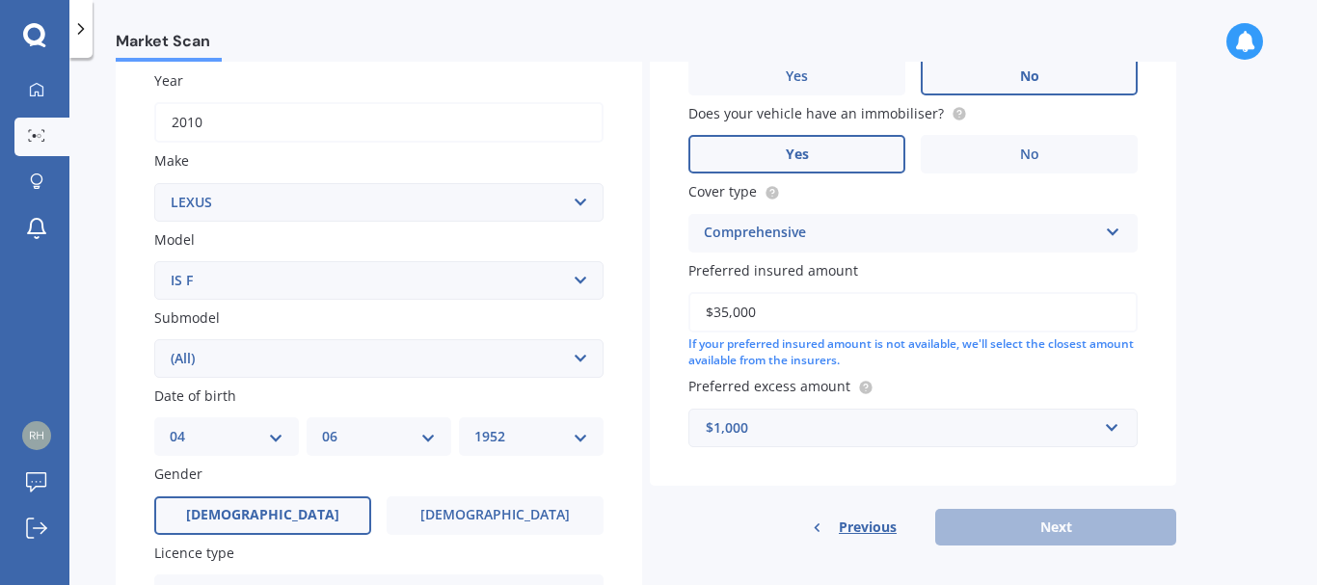
click at [587, 360] on select "Select submodel (All)" at bounding box center [378, 358] width 449 height 39
click at [576, 359] on select "Select submodel (All)" at bounding box center [378, 358] width 449 height 39
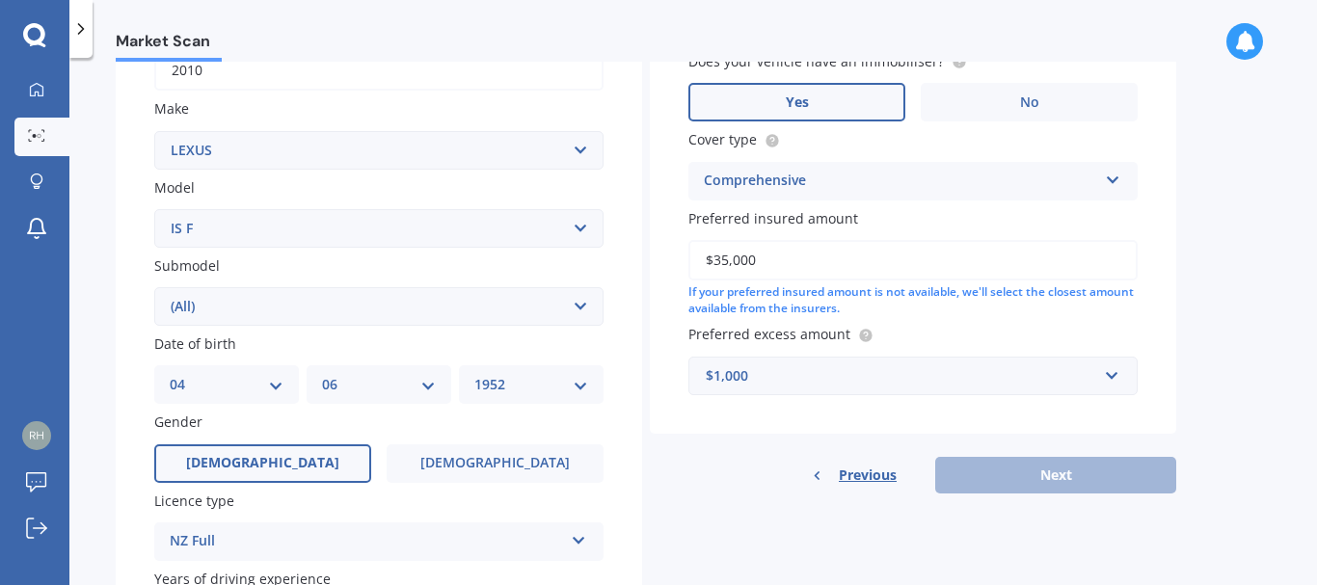
scroll to position [373, 0]
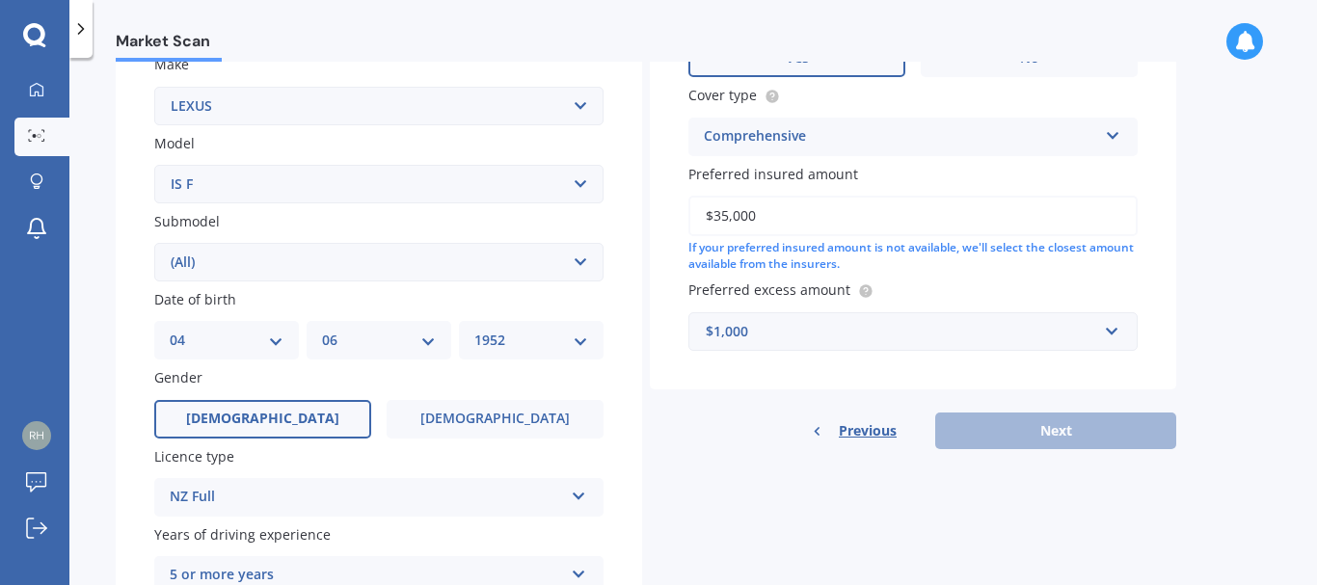
click at [1060, 418] on div "Previous Next" at bounding box center [913, 431] width 526 height 37
click at [1060, 427] on div "Previous Next" at bounding box center [913, 431] width 526 height 37
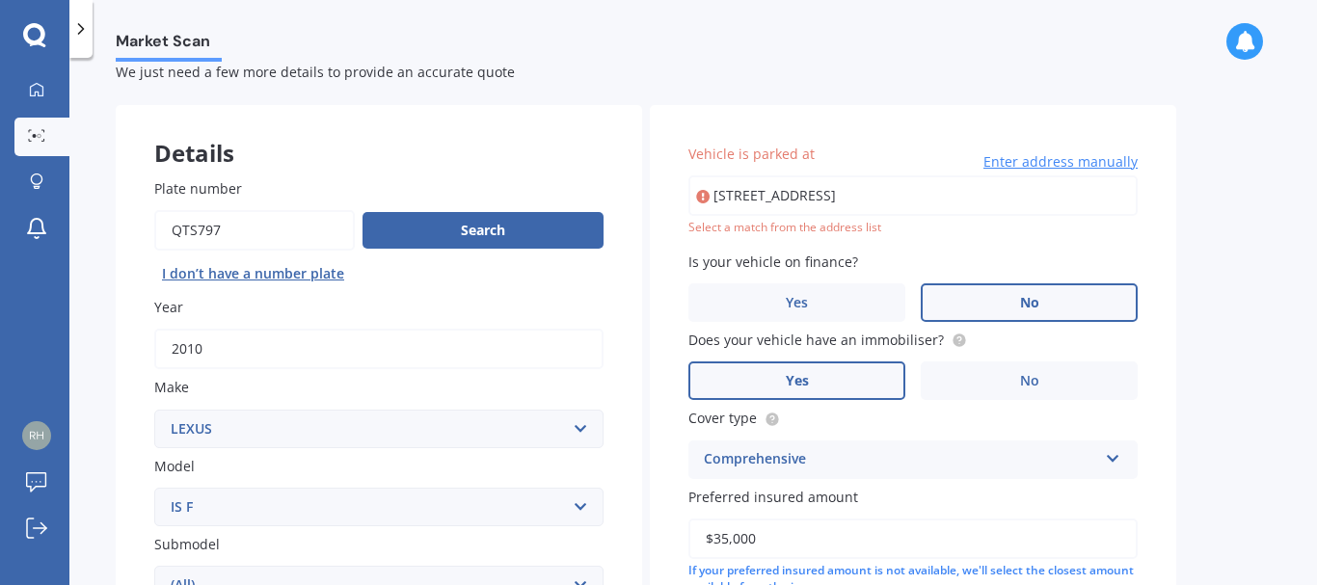
scroll to position [0, 0]
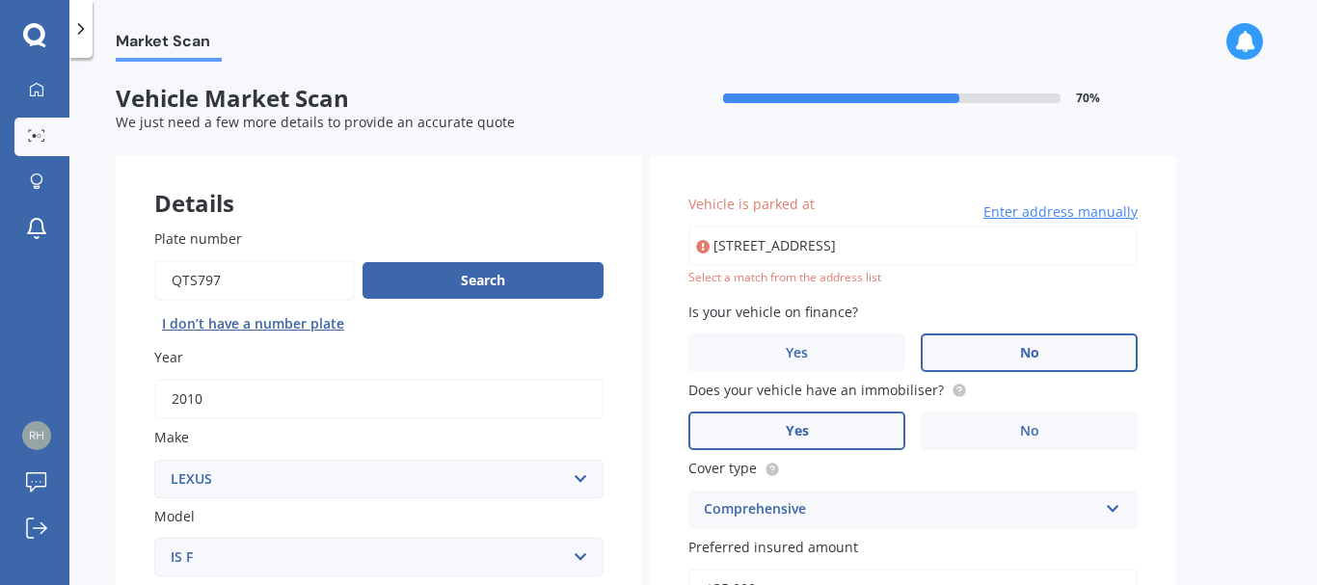
click at [969, 255] on input "[STREET_ADDRESS]" at bounding box center [912, 246] width 449 height 40
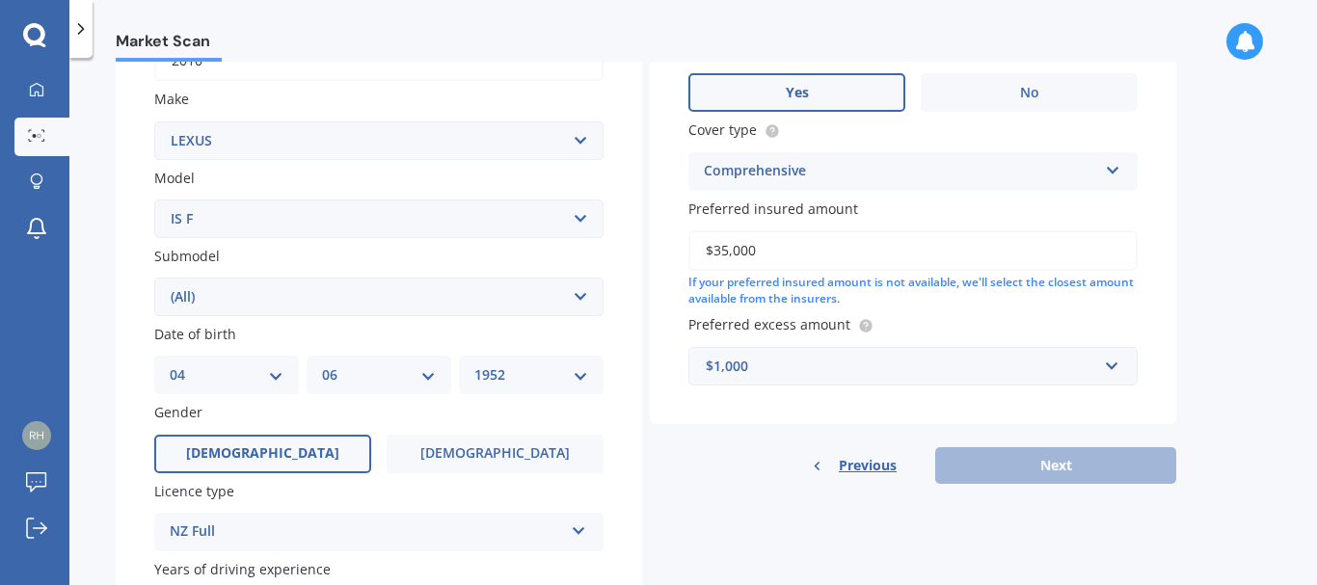
scroll to position [386, 0]
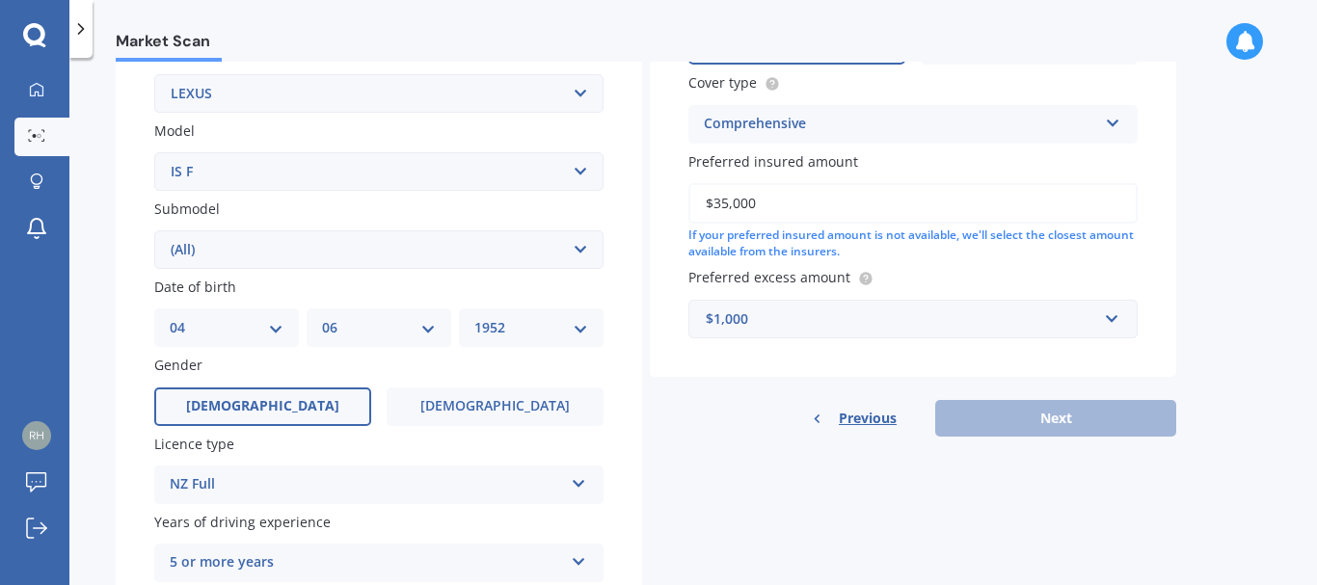
click at [1067, 417] on div "Previous Next" at bounding box center [913, 418] width 526 height 37
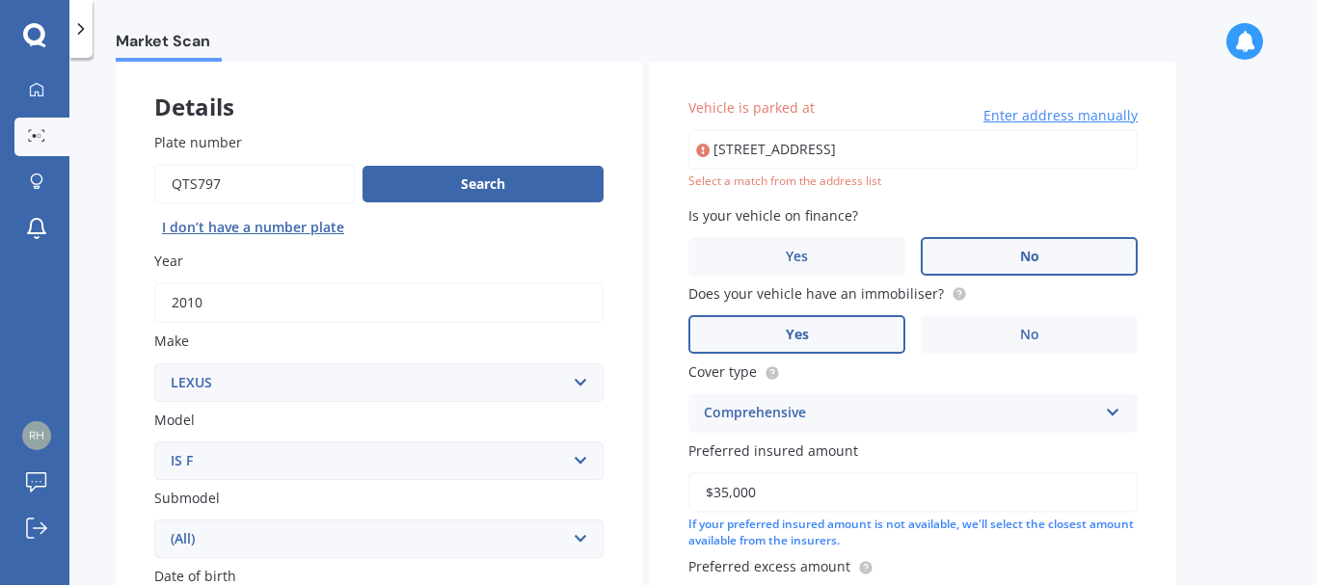
scroll to position [0, 0]
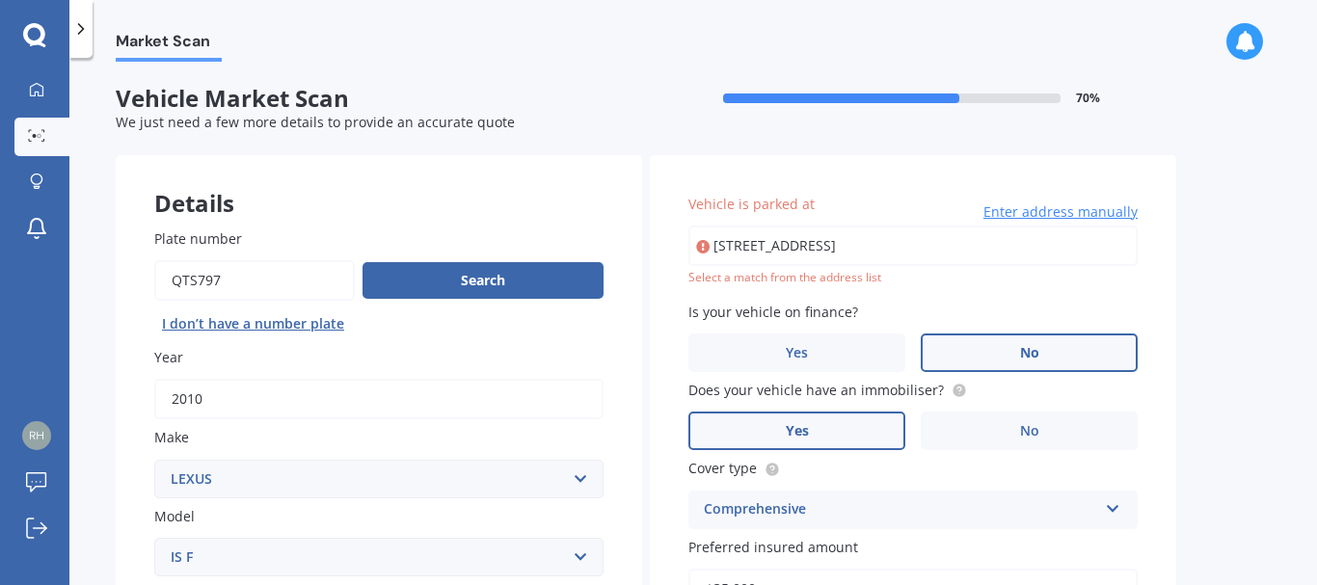
click at [1033, 217] on span "Enter address manually" at bounding box center [1060, 211] width 154 height 19
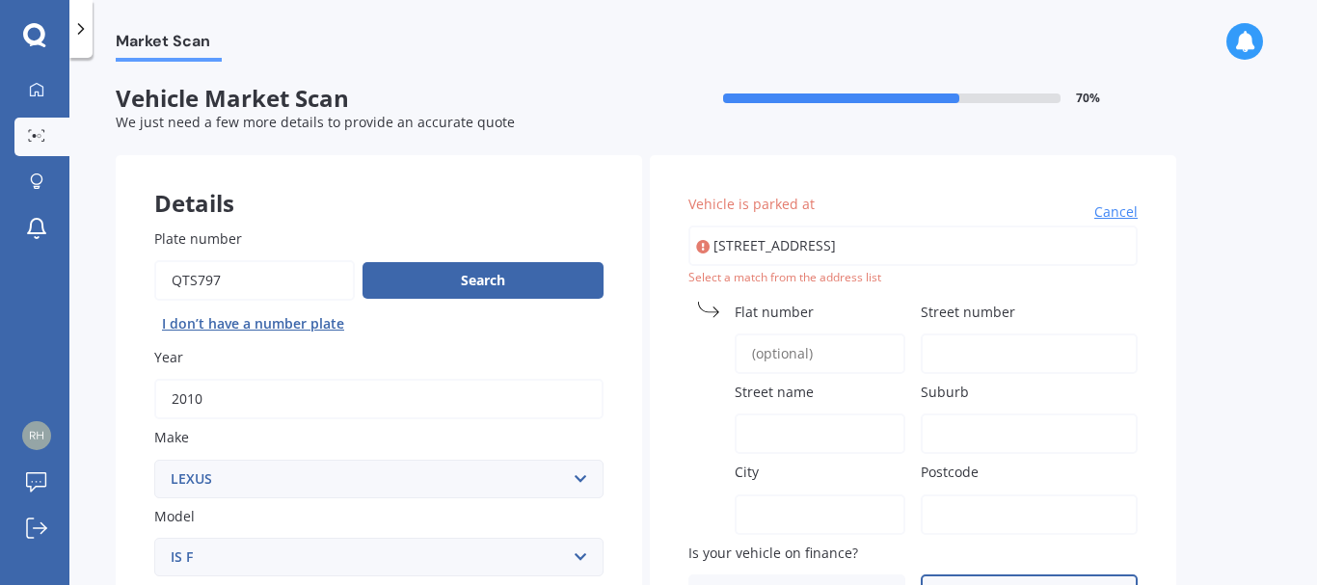
click at [948, 353] on input "Street number" at bounding box center [1029, 354] width 217 height 40
type input "17"
type input "[GEOGRAPHIC_DATA]"
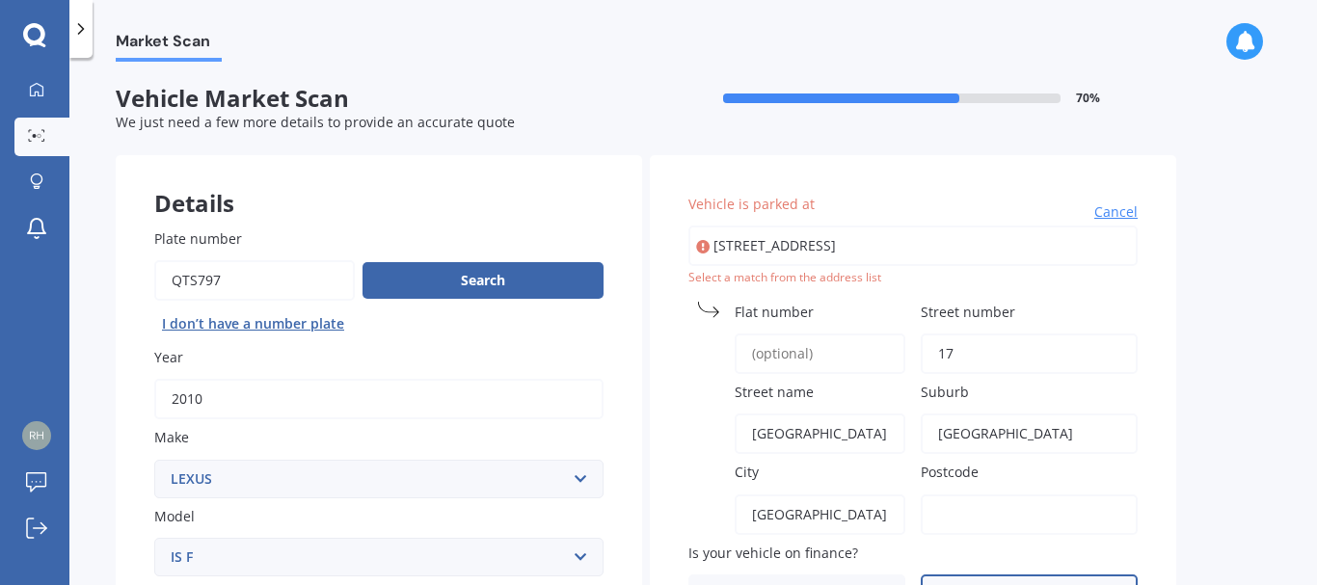
type input "3110"
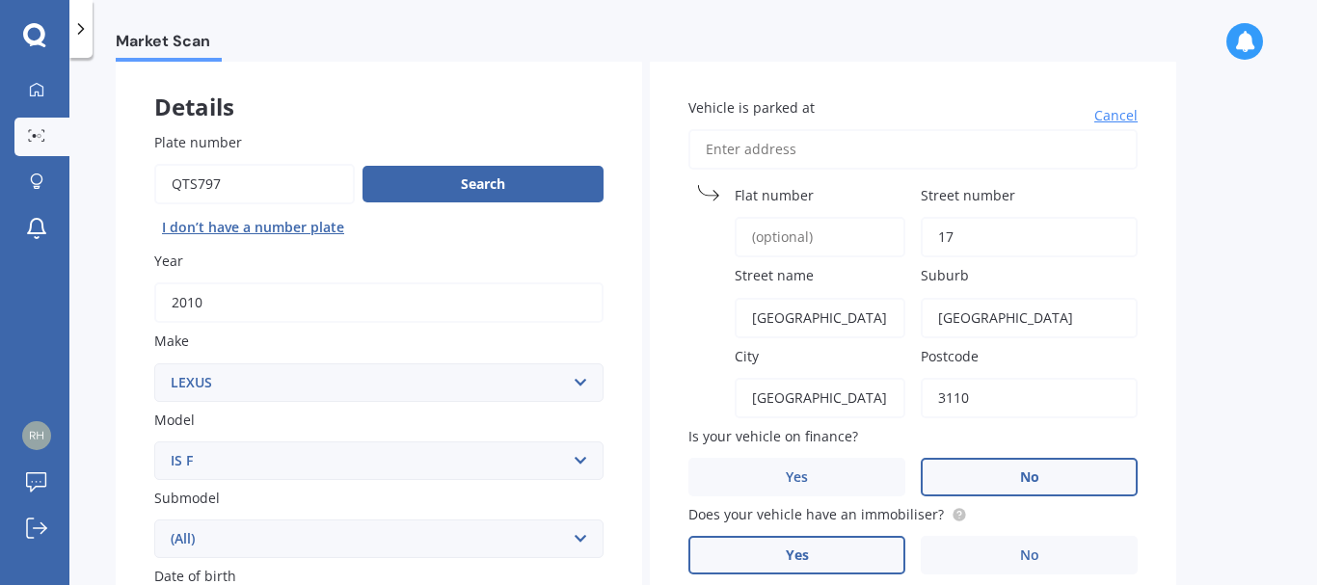
scroll to position [193, 0]
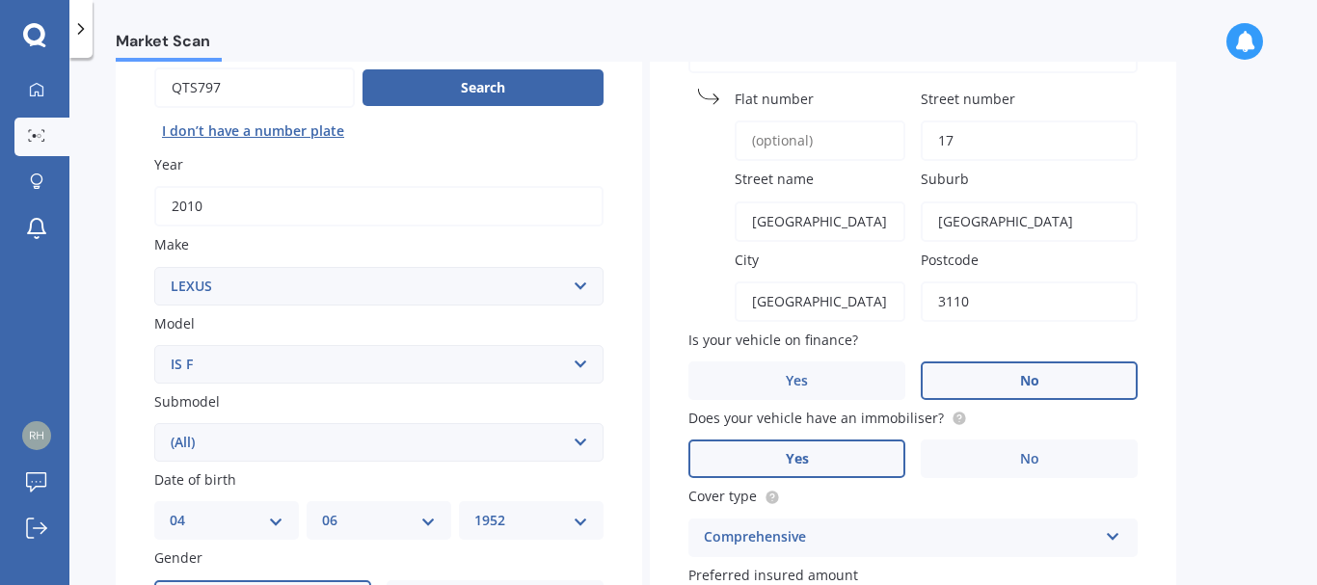
click at [1048, 384] on label "No" at bounding box center [1029, 381] width 217 height 39
click at [0, 0] on input "No" at bounding box center [0, 0] width 0 height 0
click at [832, 465] on label "Yes" at bounding box center [796, 459] width 217 height 39
click at [0, 0] on input "Yes" at bounding box center [0, 0] width 0 height 0
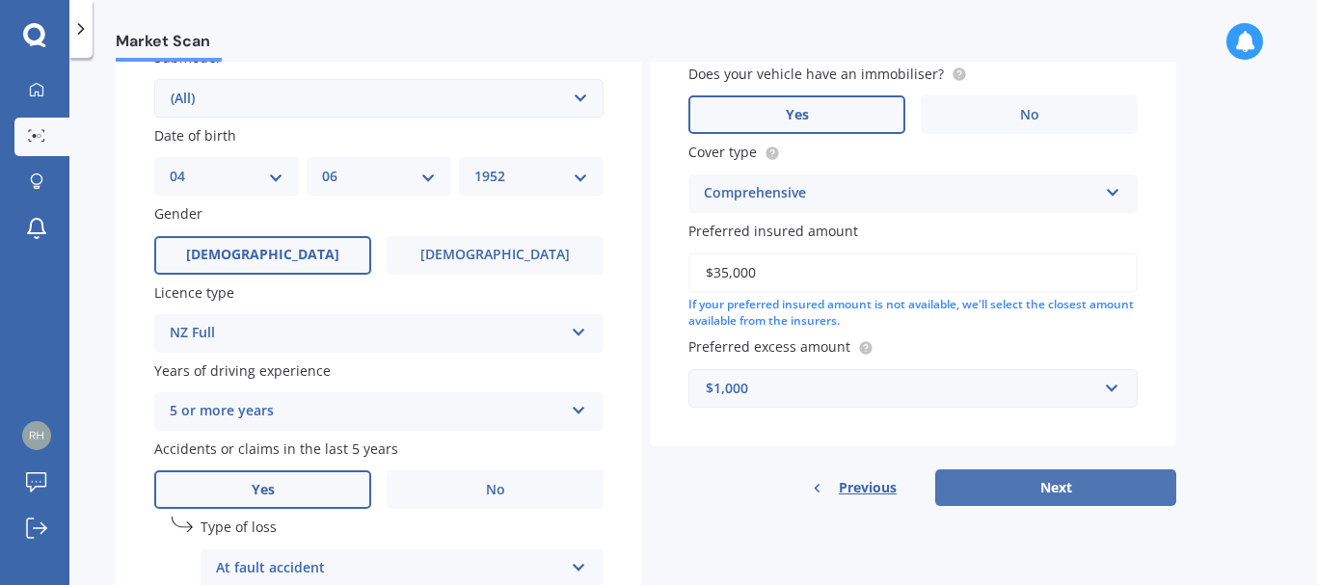
scroll to position [578, 0]
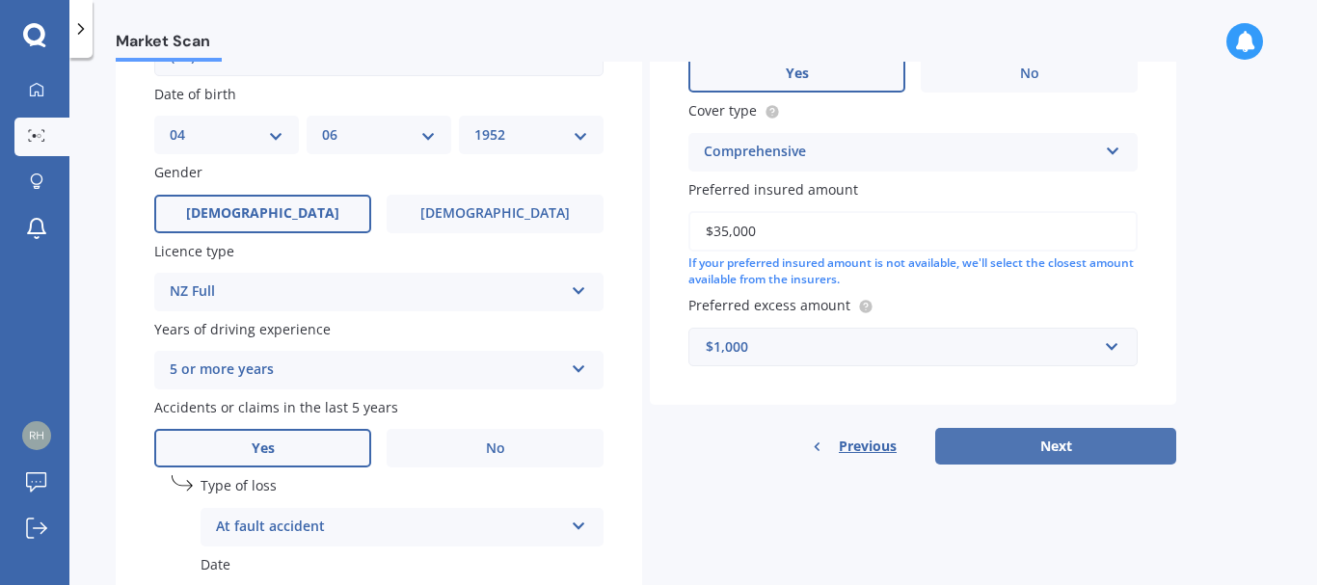
click at [1063, 445] on button "Next" at bounding box center [1055, 446] width 241 height 37
select select "04"
select select "06"
select select "1952"
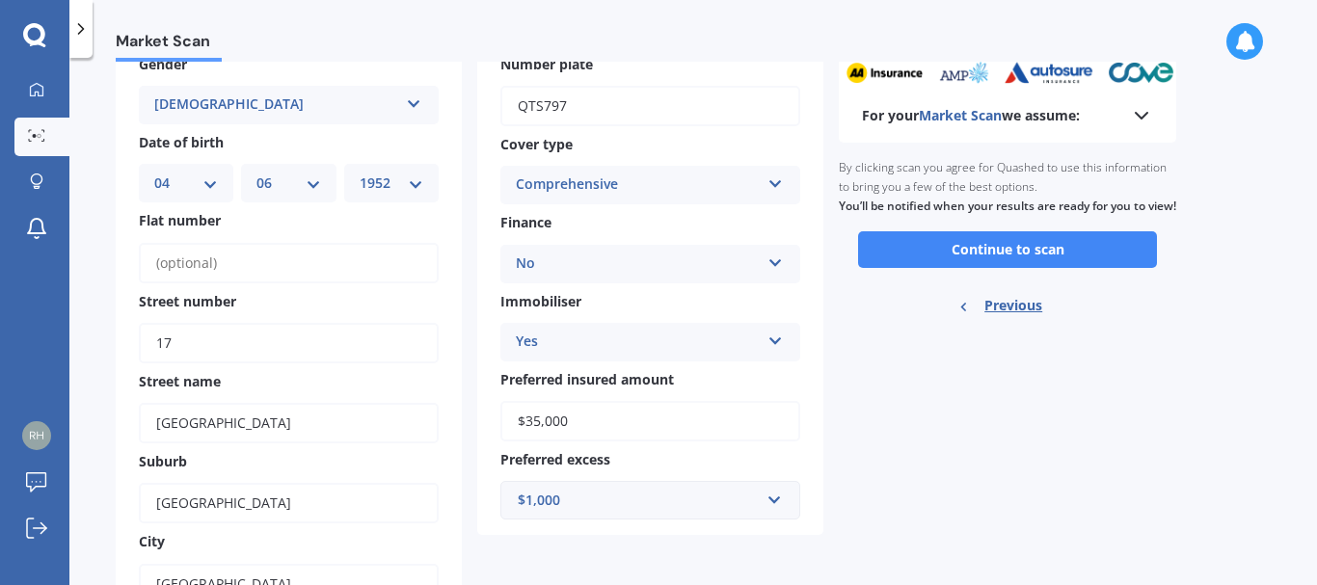
scroll to position [96, 0]
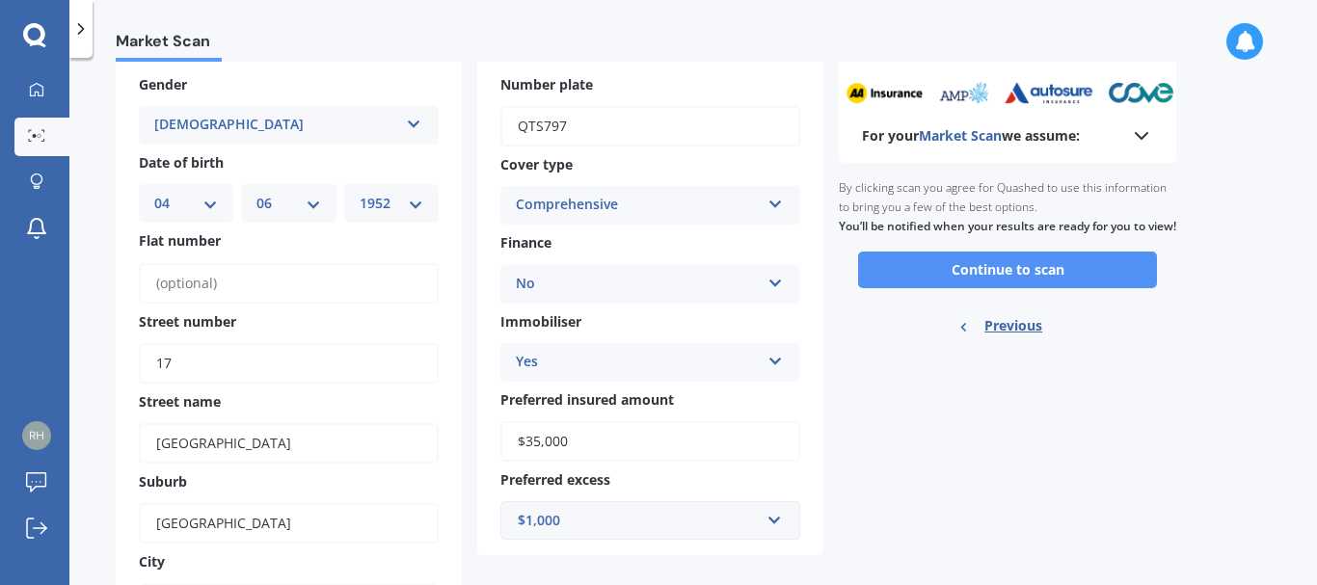
click at [976, 288] on button "Continue to scan" at bounding box center [1007, 270] width 299 height 37
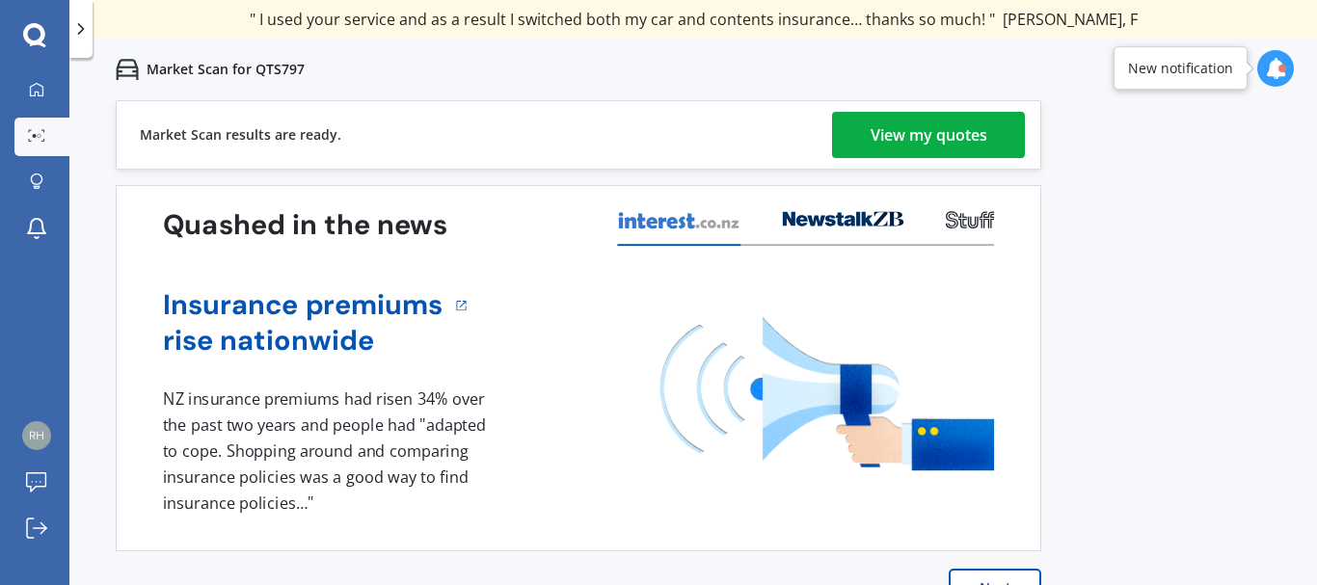
click at [975, 144] on div "View my quotes" at bounding box center [929, 135] width 117 height 46
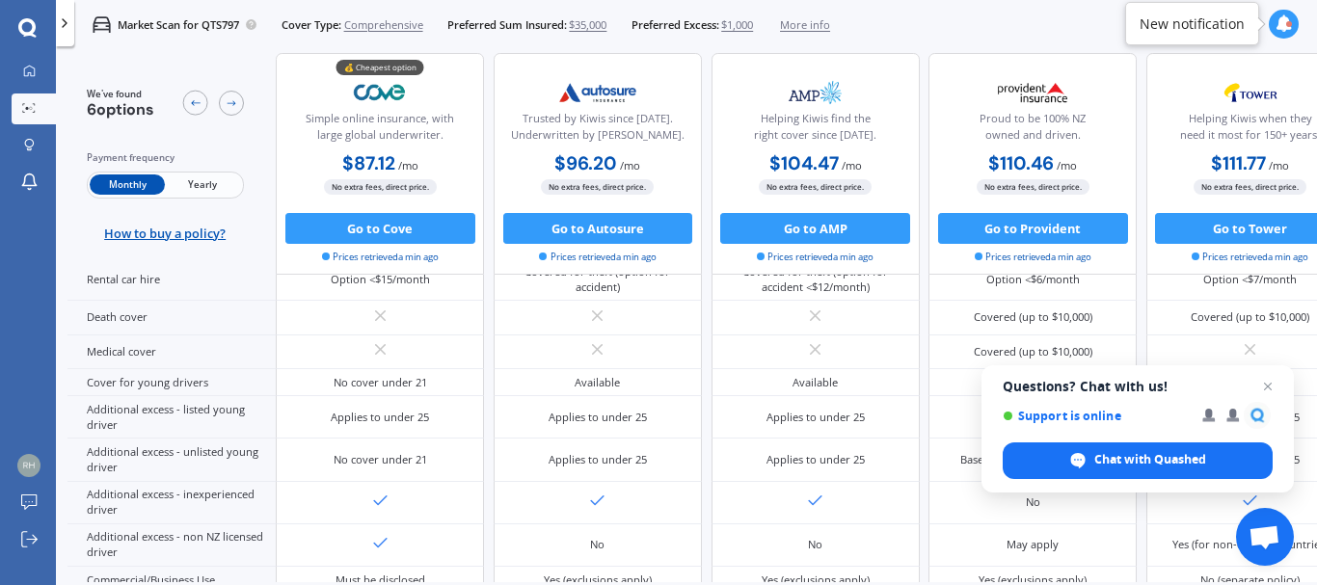
scroll to position [723, 0]
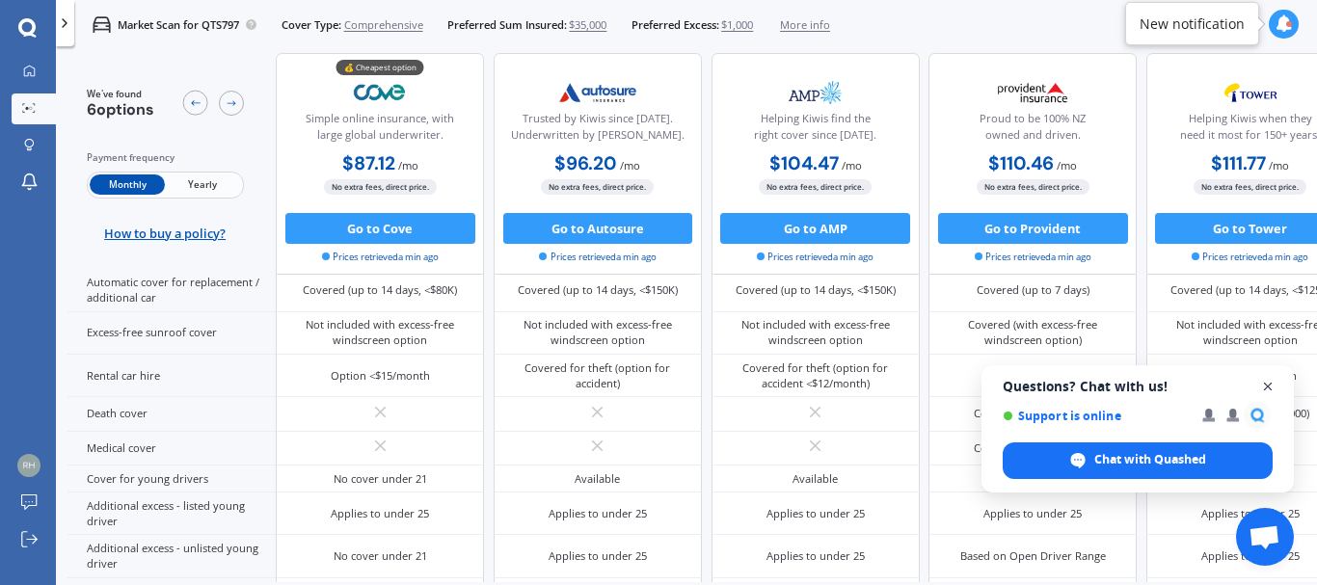
click at [1264, 385] on span "Close chat" at bounding box center [1268, 387] width 24 height 24
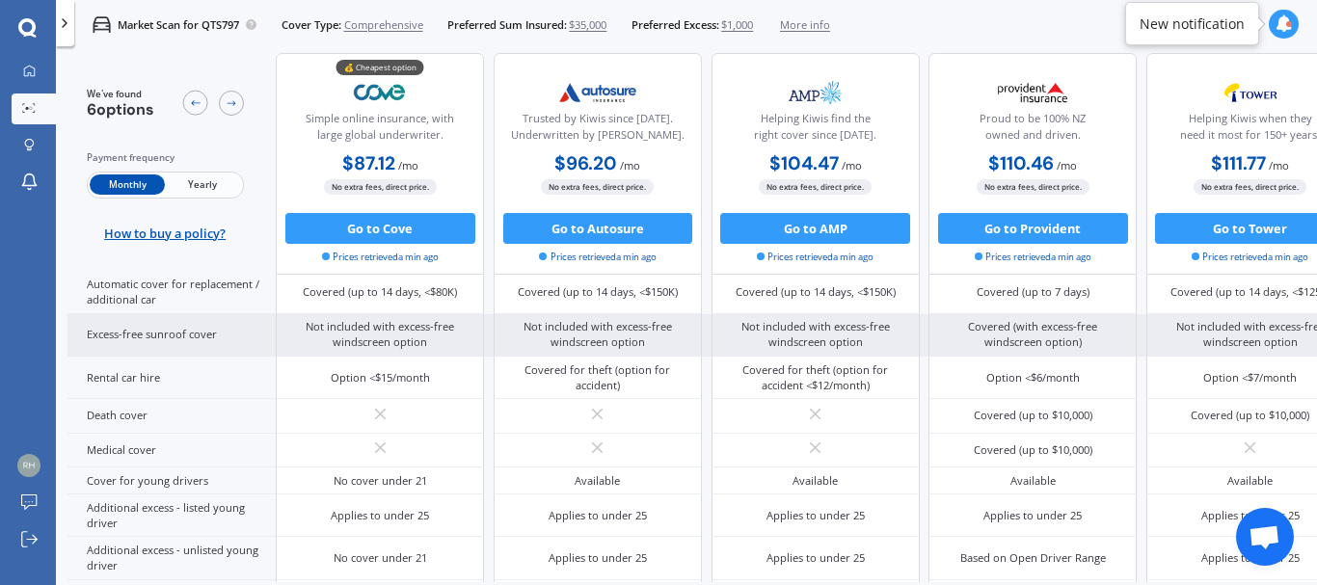
scroll to position [665, 0]
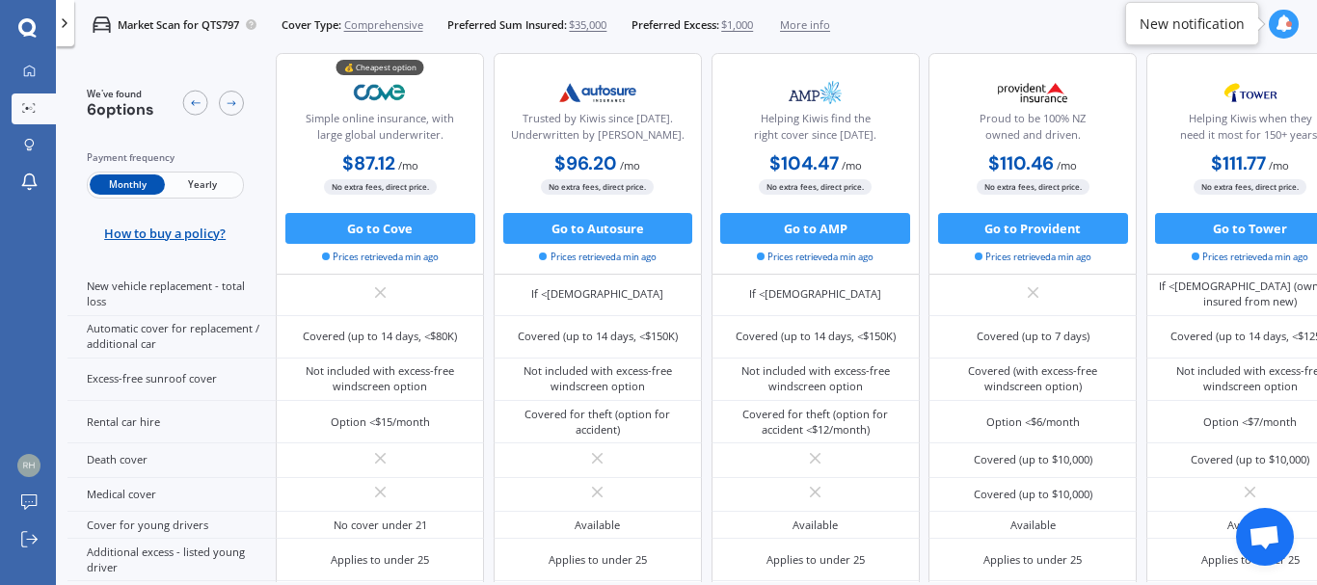
click at [201, 185] on span "Yearly" at bounding box center [202, 185] width 75 height 20
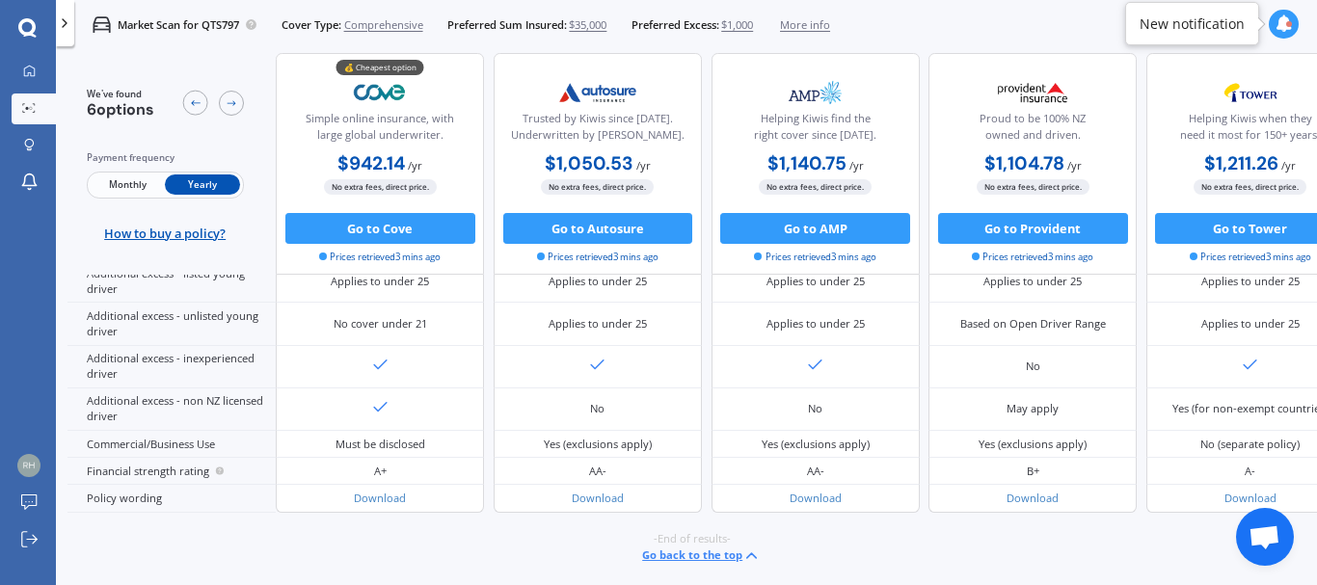
scroll to position [1027, 0]
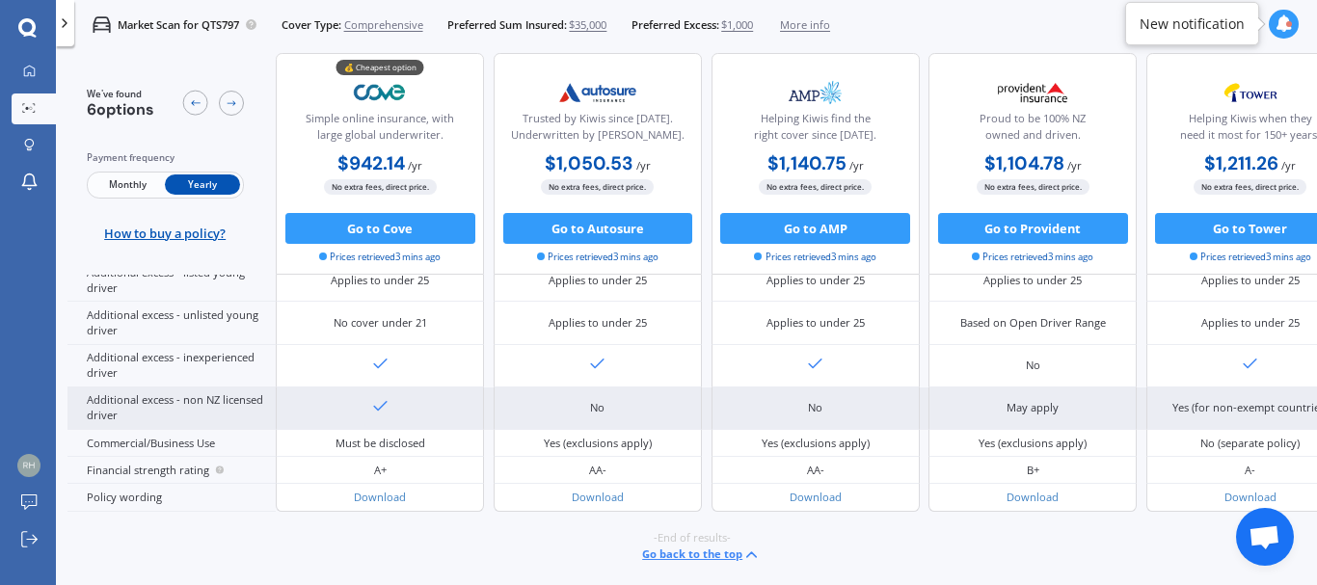
click at [1232, 414] on div "Yes (for non-exempt countries)" at bounding box center [1250, 409] width 208 height 42
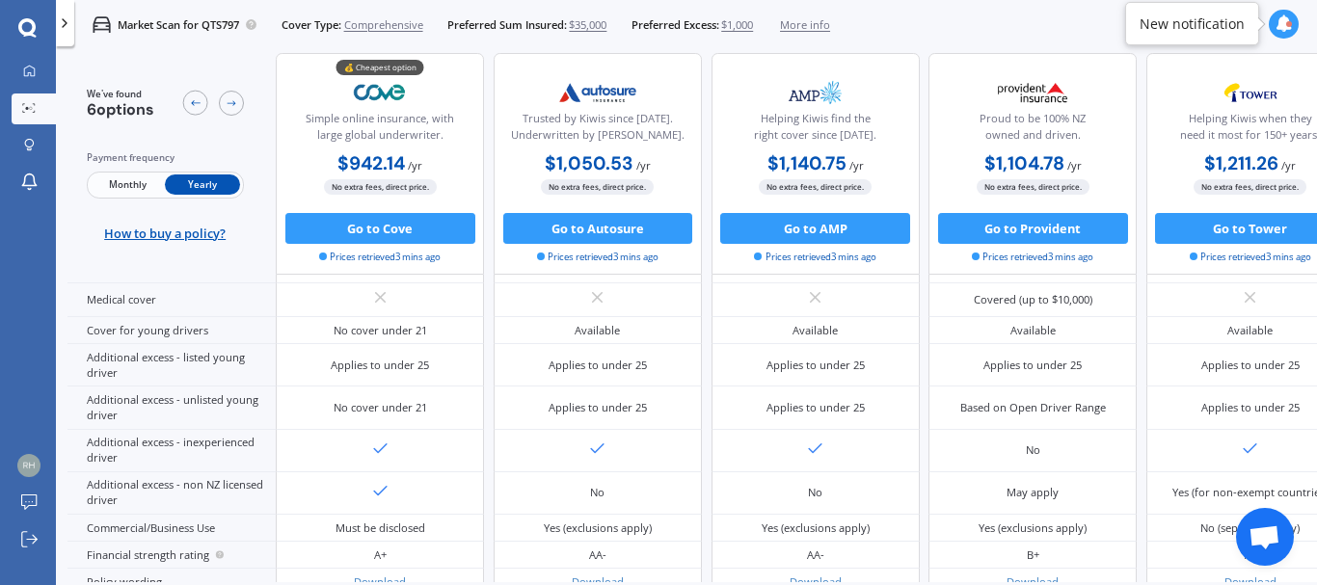
scroll to position [906, 0]
